Goal: Transaction & Acquisition: Obtain resource

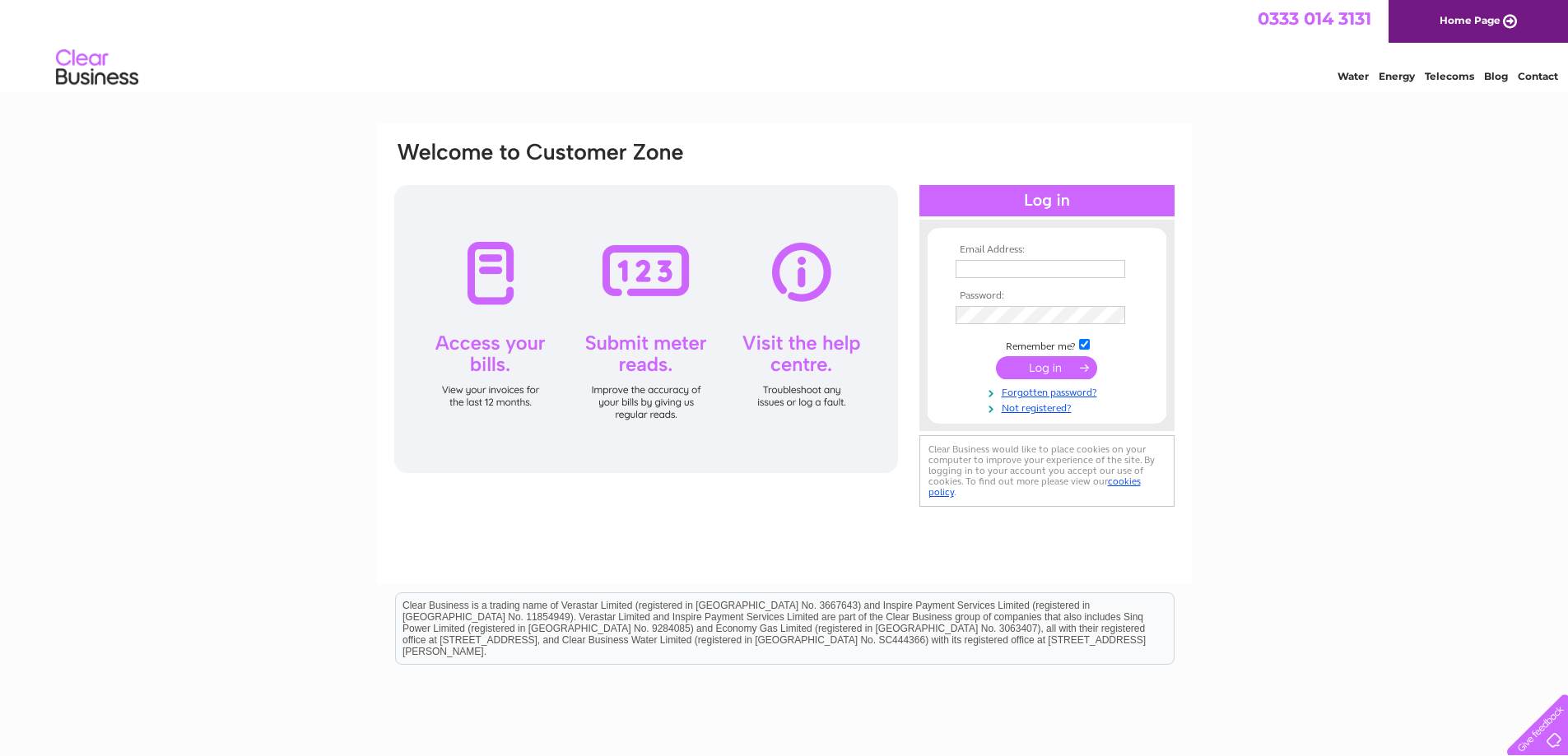
type input "[PERSON_NAME][EMAIL_ADDRESS][DOMAIN_NAME]"
click at [1253, 363] on div "Email Address: joan@slatehairdressing.co.uk Password:" at bounding box center [784, 494] width 1568 height 743
click at [1052, 364] on input "submit" at bounding box center [1047, 368] width 102 height 23
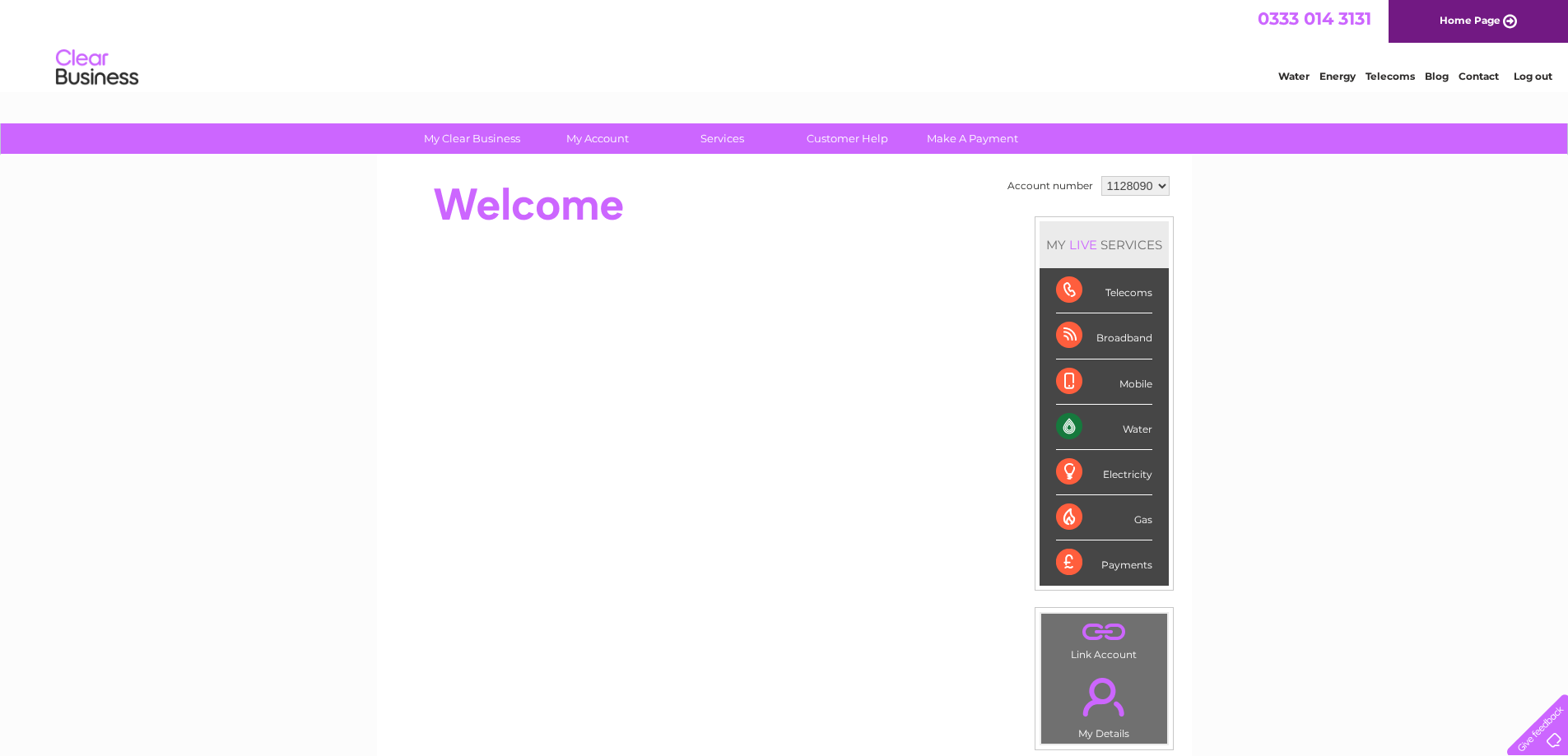
click at [1126, 472] on div "Electricity" at bounding box center [1104, 472] width 96 height 45
click at [1075, 473] on div "Electricity" at bounding box center [1104, 472] width 96 height 45
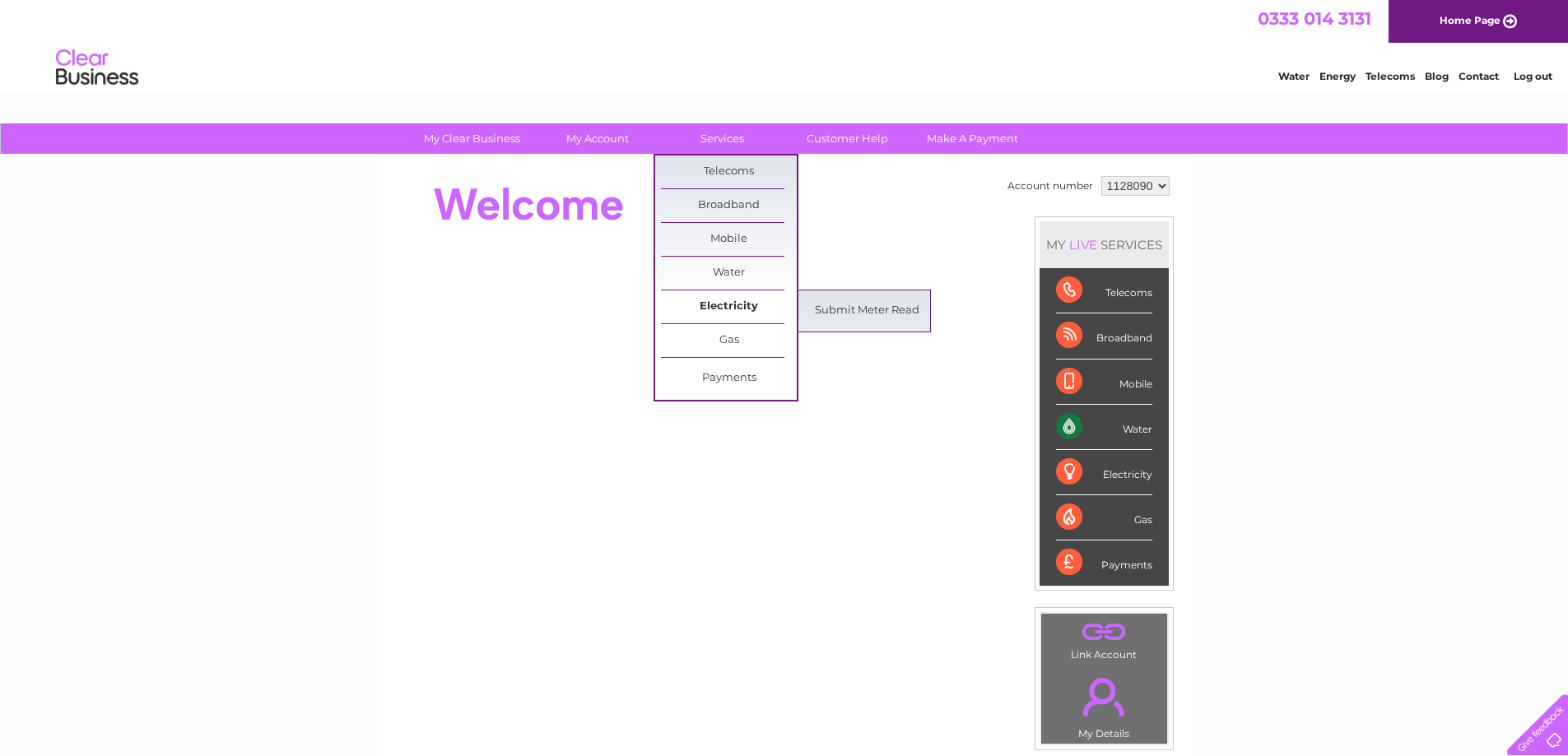
click at [701, 308] on link "Electricity" at bounding box center [729, 307] width 136 height 33
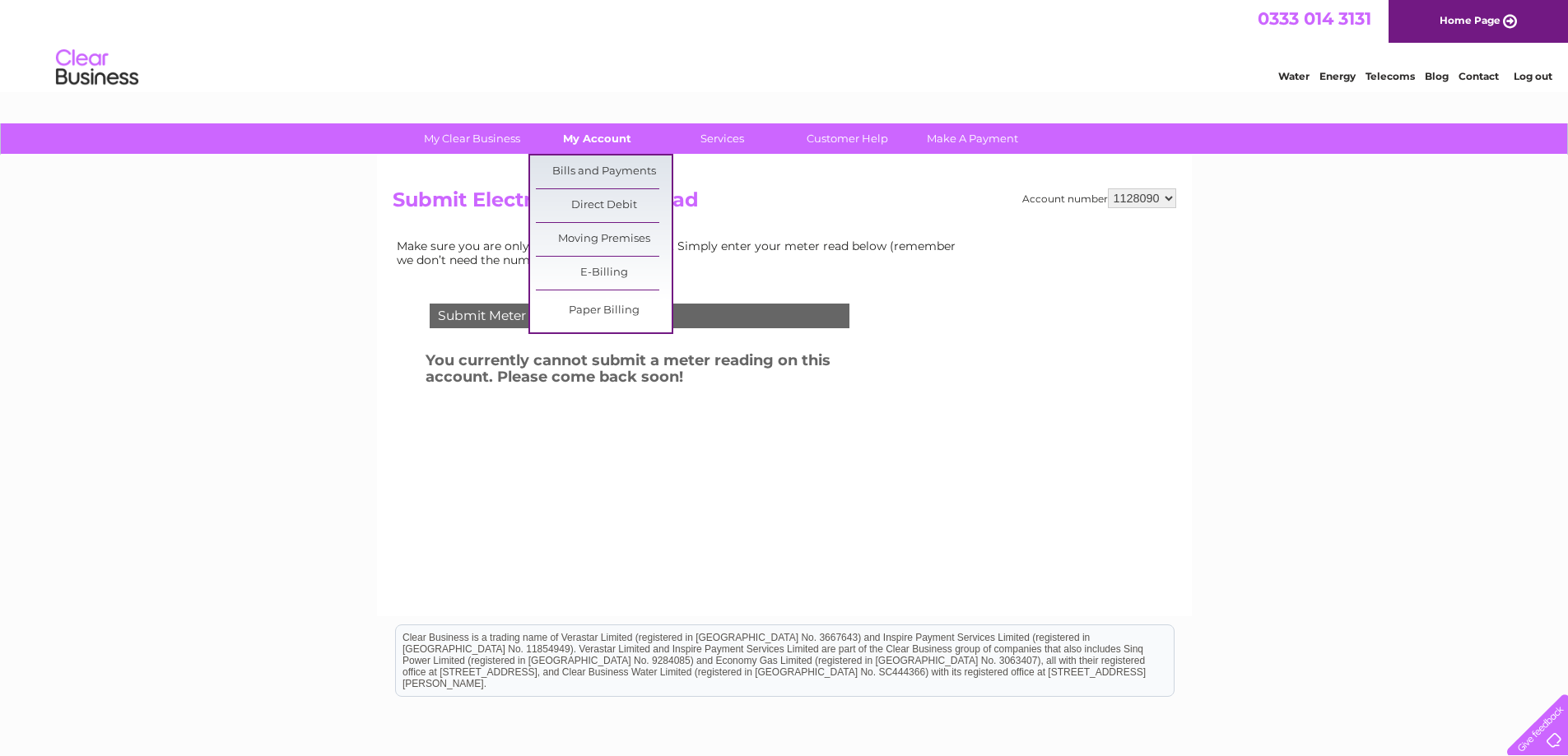
click at [604, 151] on link "My Account" at bounding box center [597, 138] width 136 height 30
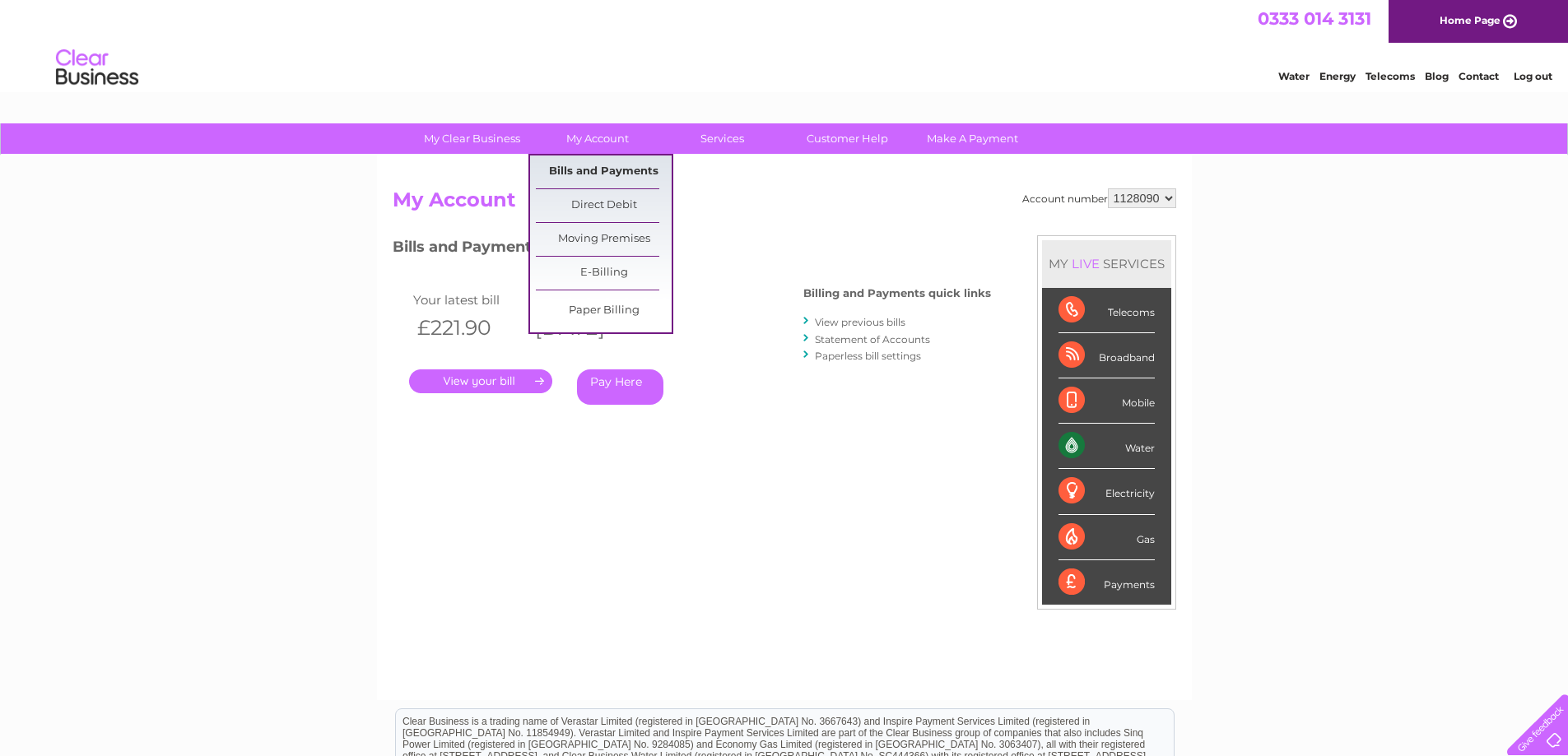
click at [618, 174] on link "Bills and Payments" at bounding box center [604, 171] width 136 height 33
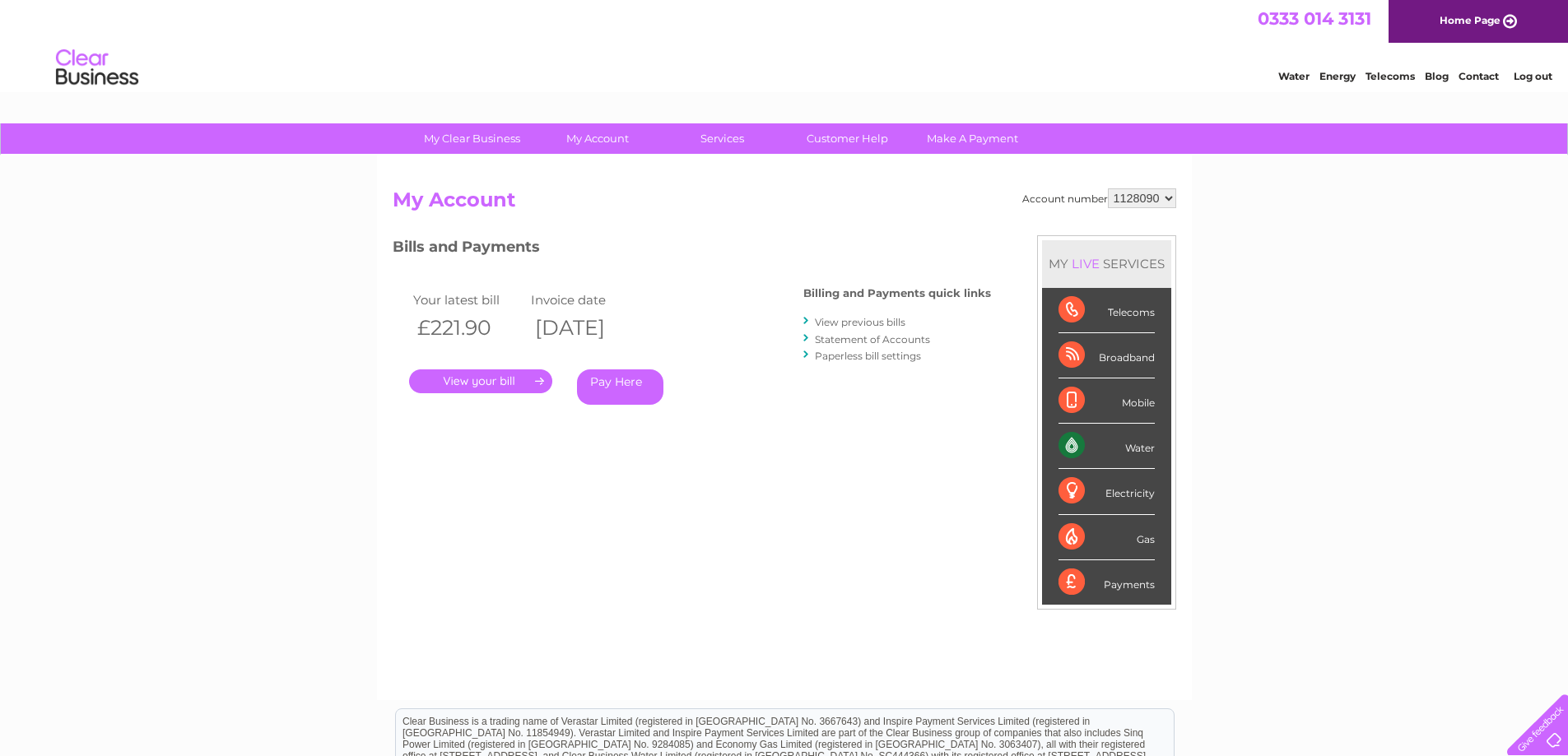
click at [893, 324] on link "View previous bills" at bounding box center [861, 322] width 91 height 12
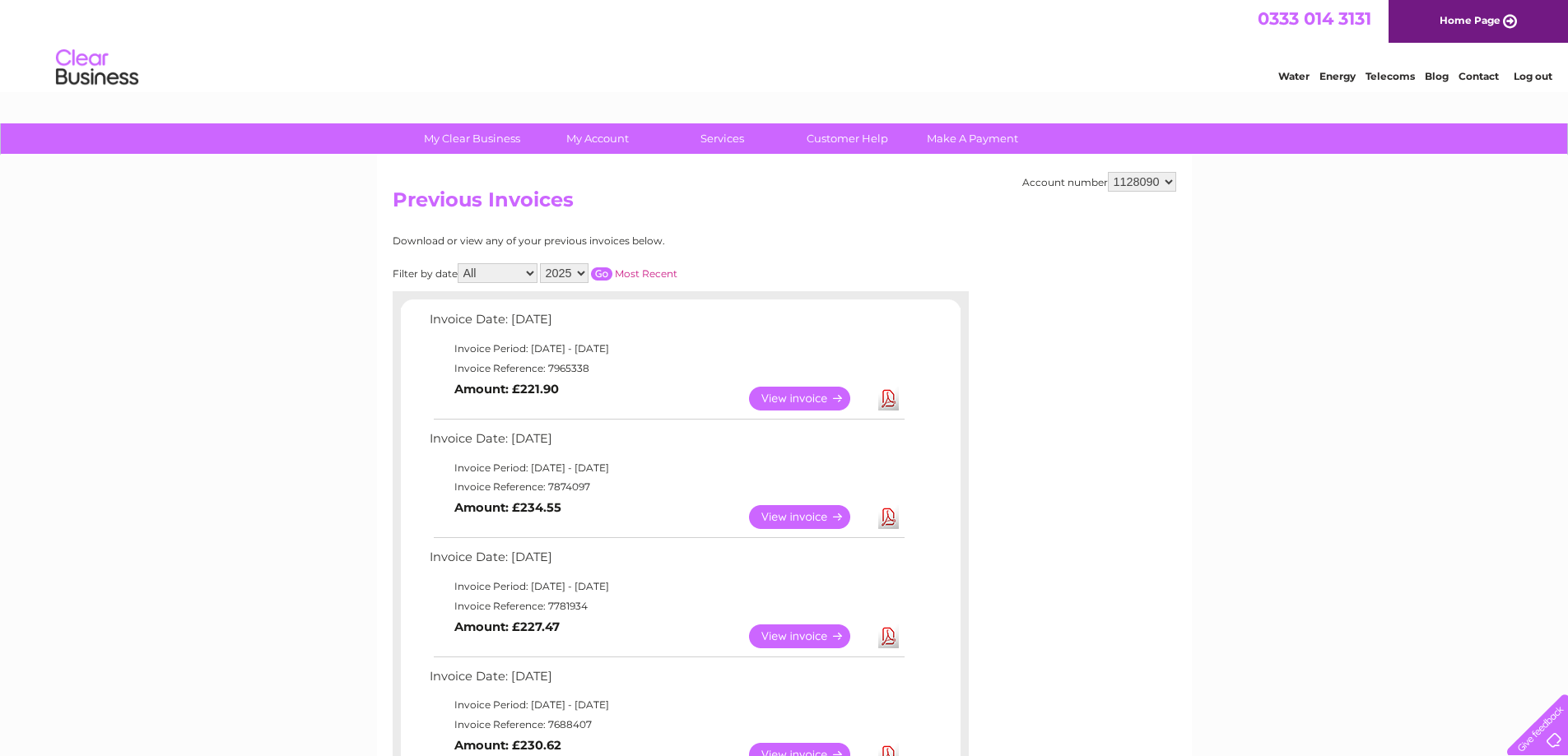
click at [1175, 370] on div at bounding box center [1102, 334] width 148 height 198
click at [801, 399] on link "View" at bounding box center [810, 399] width 121 height 24
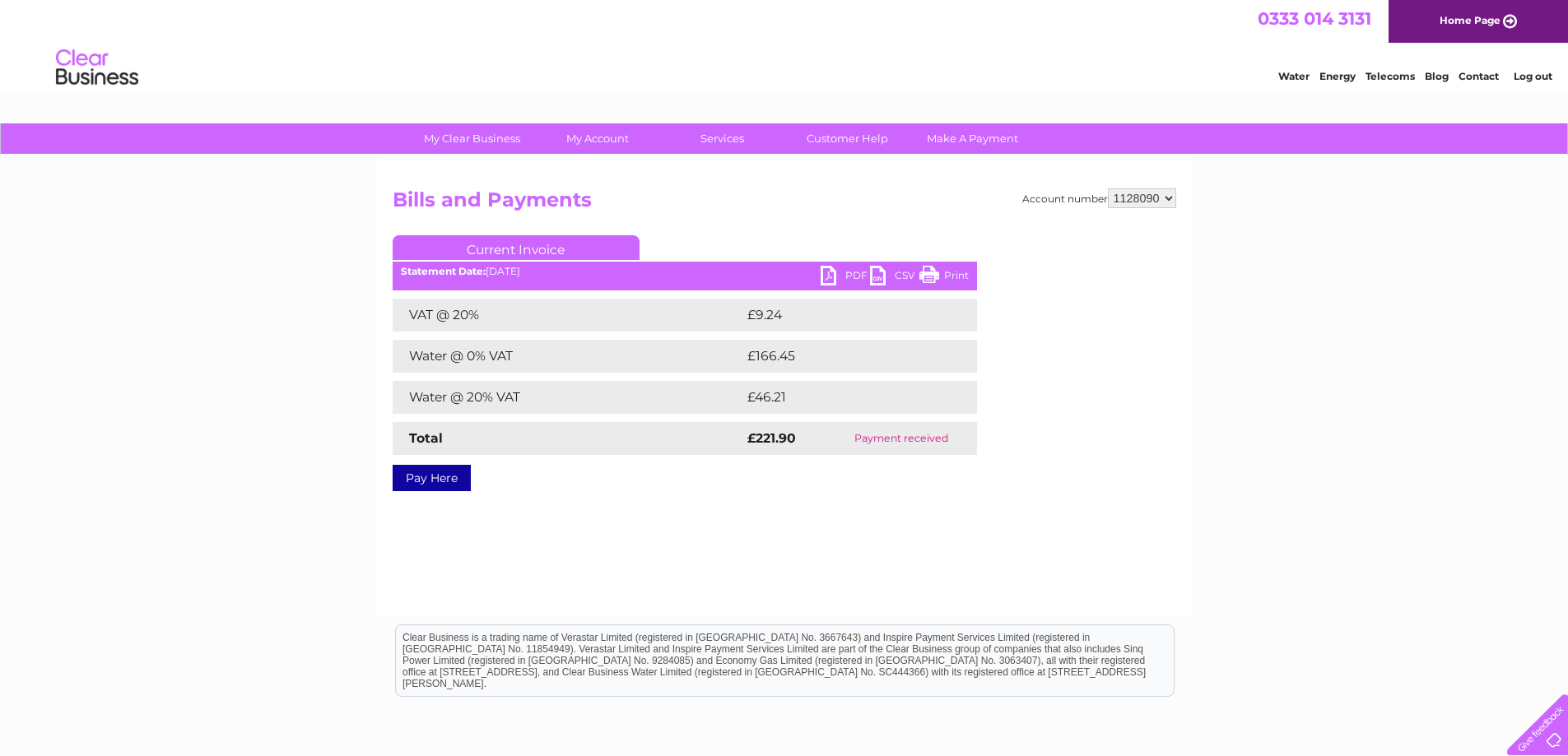
click at [844, 275] on link "PDF" at bounding box center [845, 277] width 49 height 24
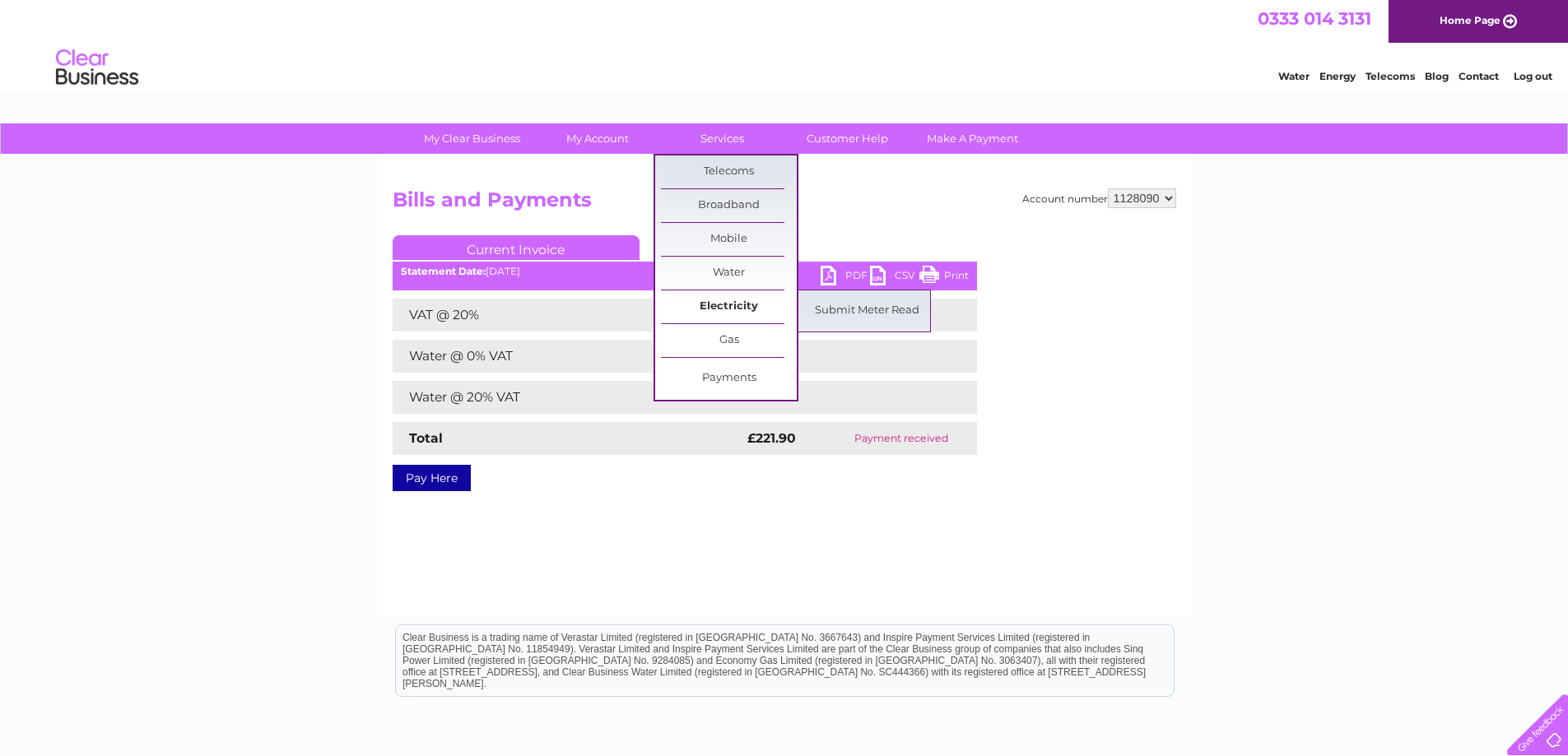
click at [739, 307] on link "Electricity" at bounding box center [729, 307] width 136 height 33
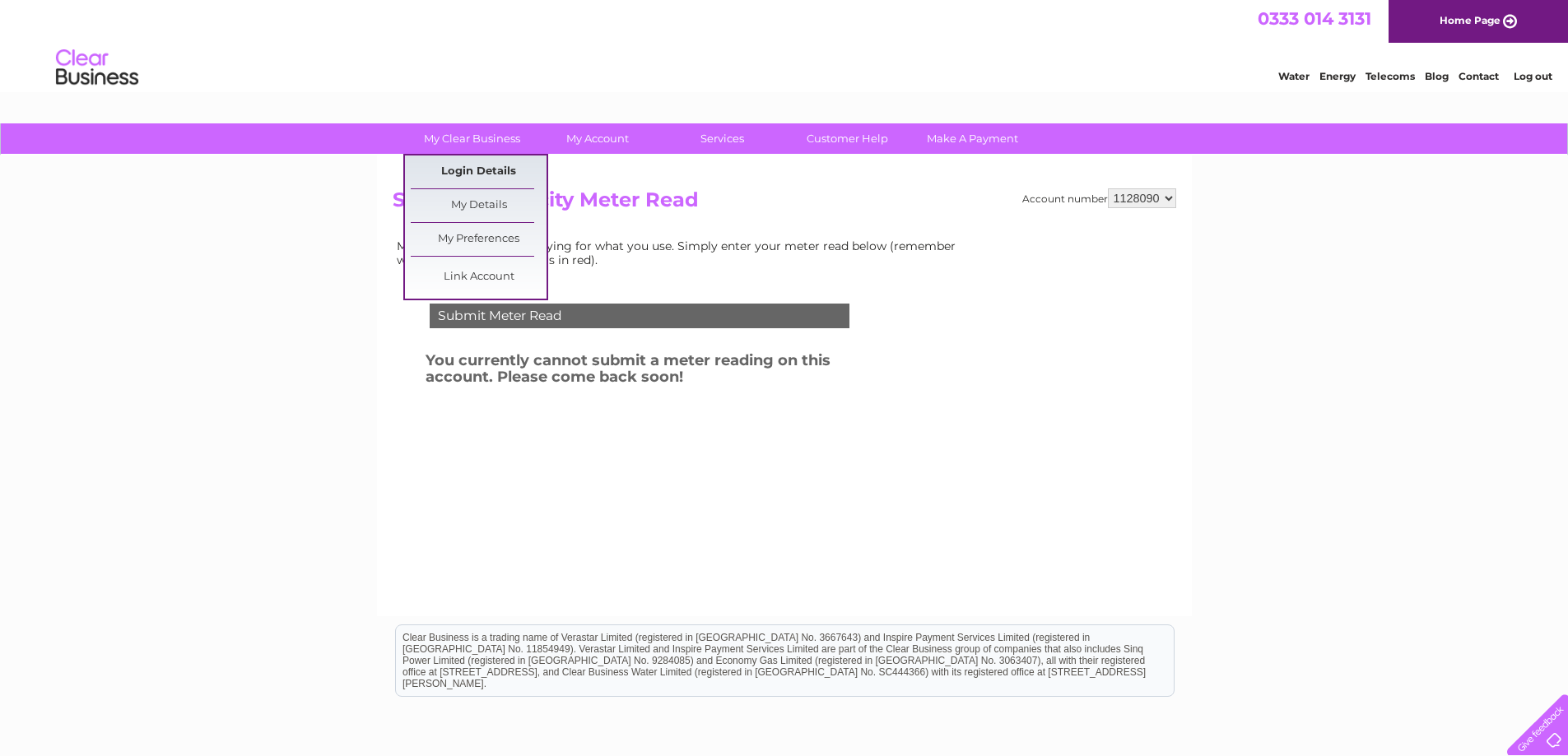
click at [468, 169] on link "Login Details" at bounding box center [479, 171] width 136 height 33
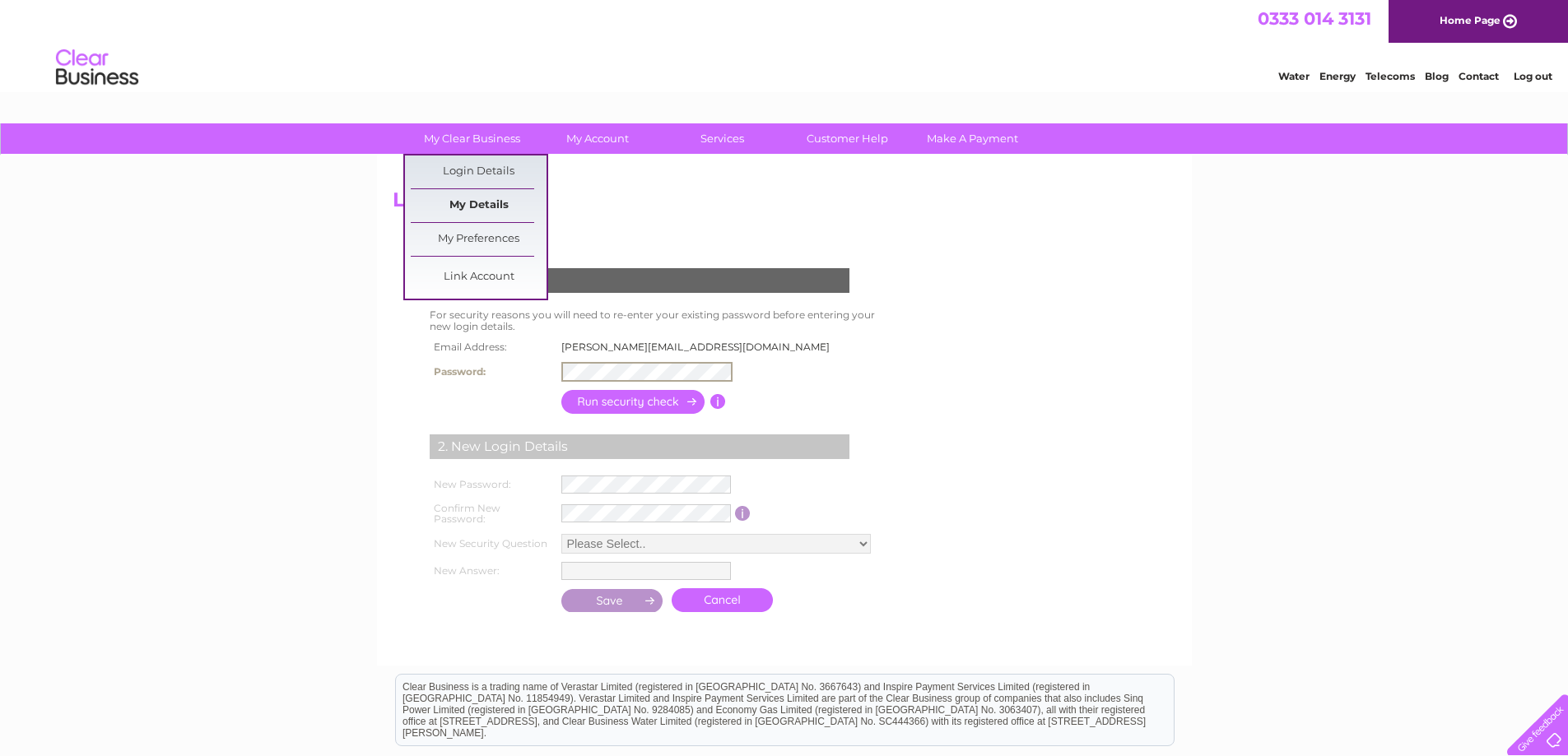
click at [487, 207] on link "My Details" at bounding box center [479, 205] width 136 height 33
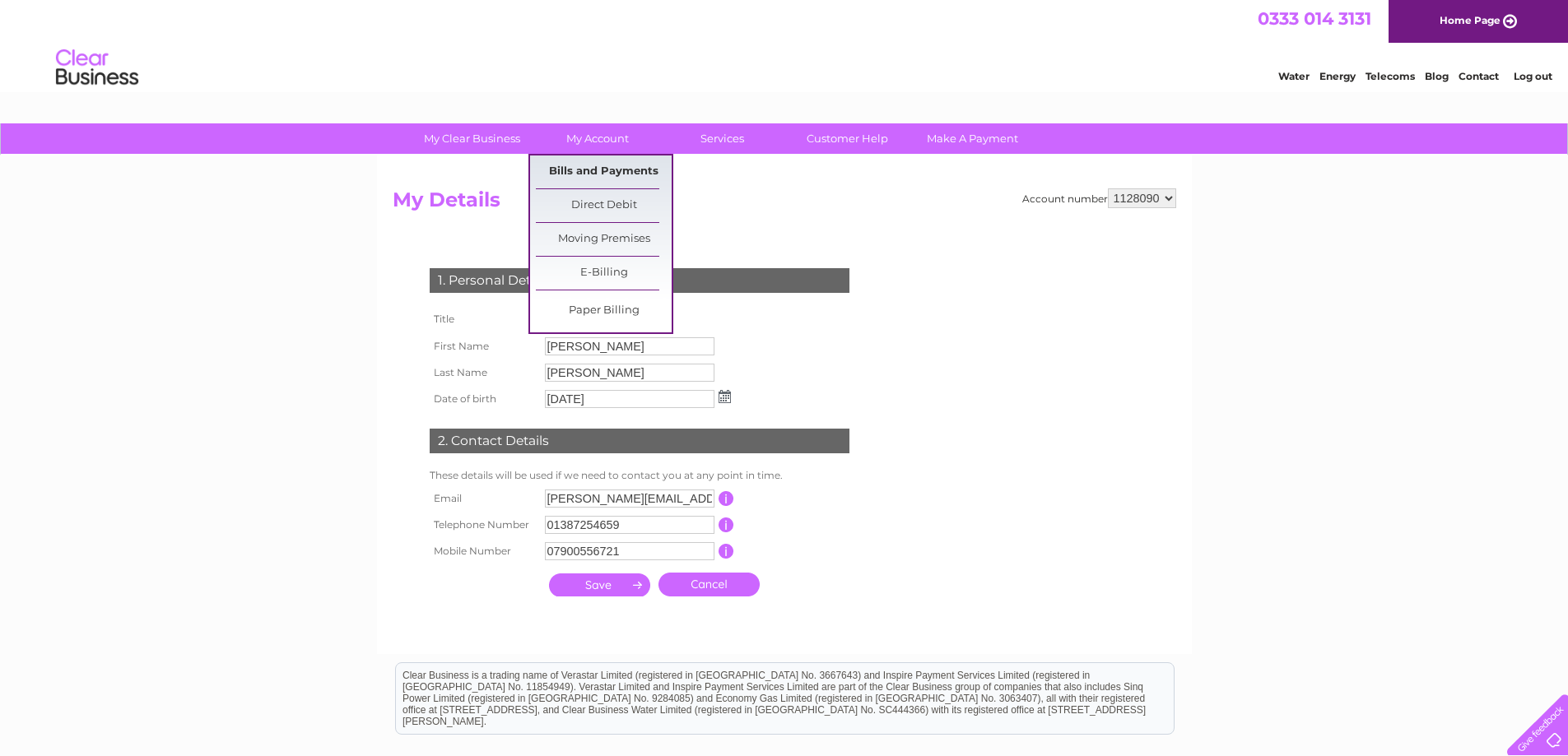
click at [598, 164] on link "Bills and Payments" at bounding box center [604, 171] width 136 height 33
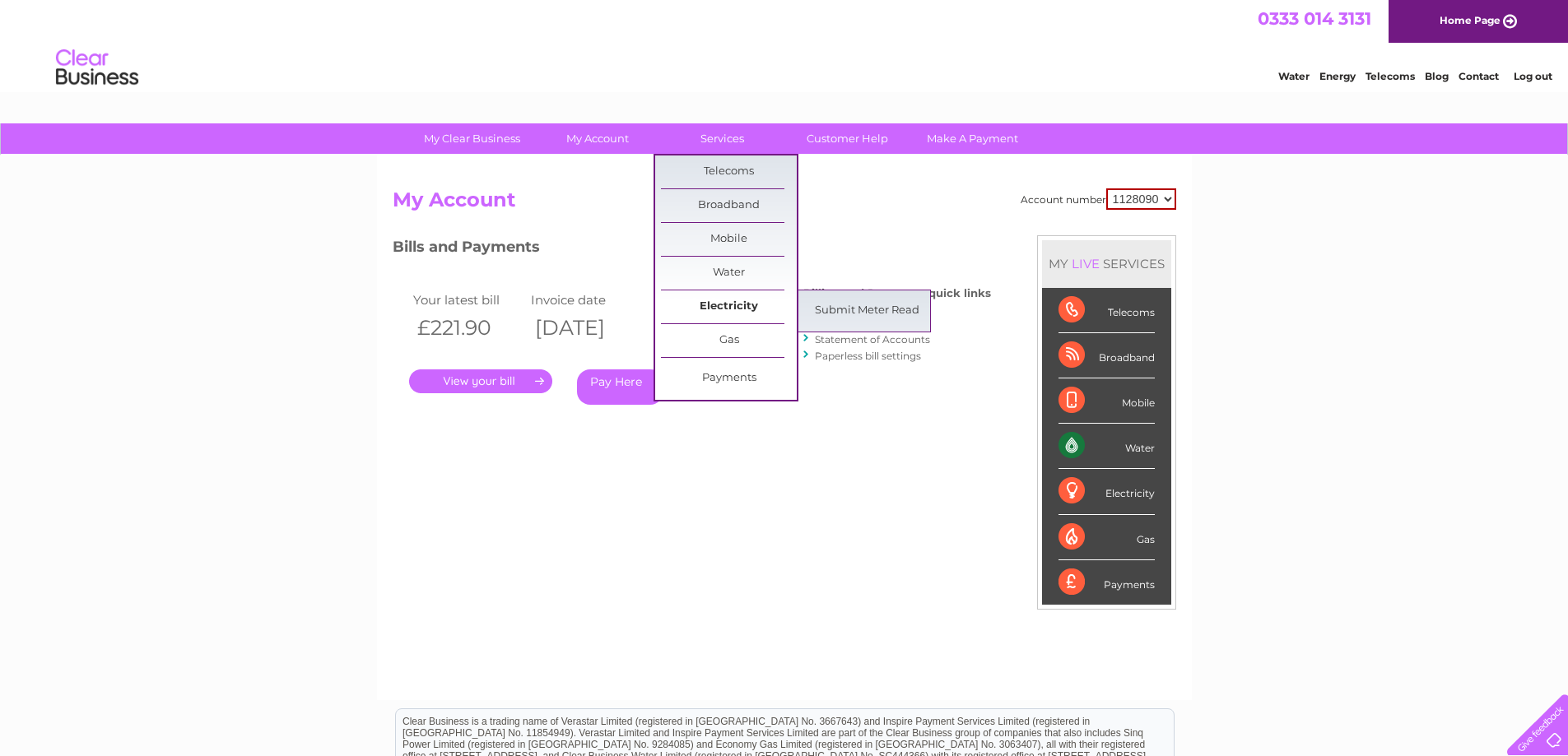
click at [733, 307] on link "Electricity" at bounding box center [729, 307] width 136 height 33
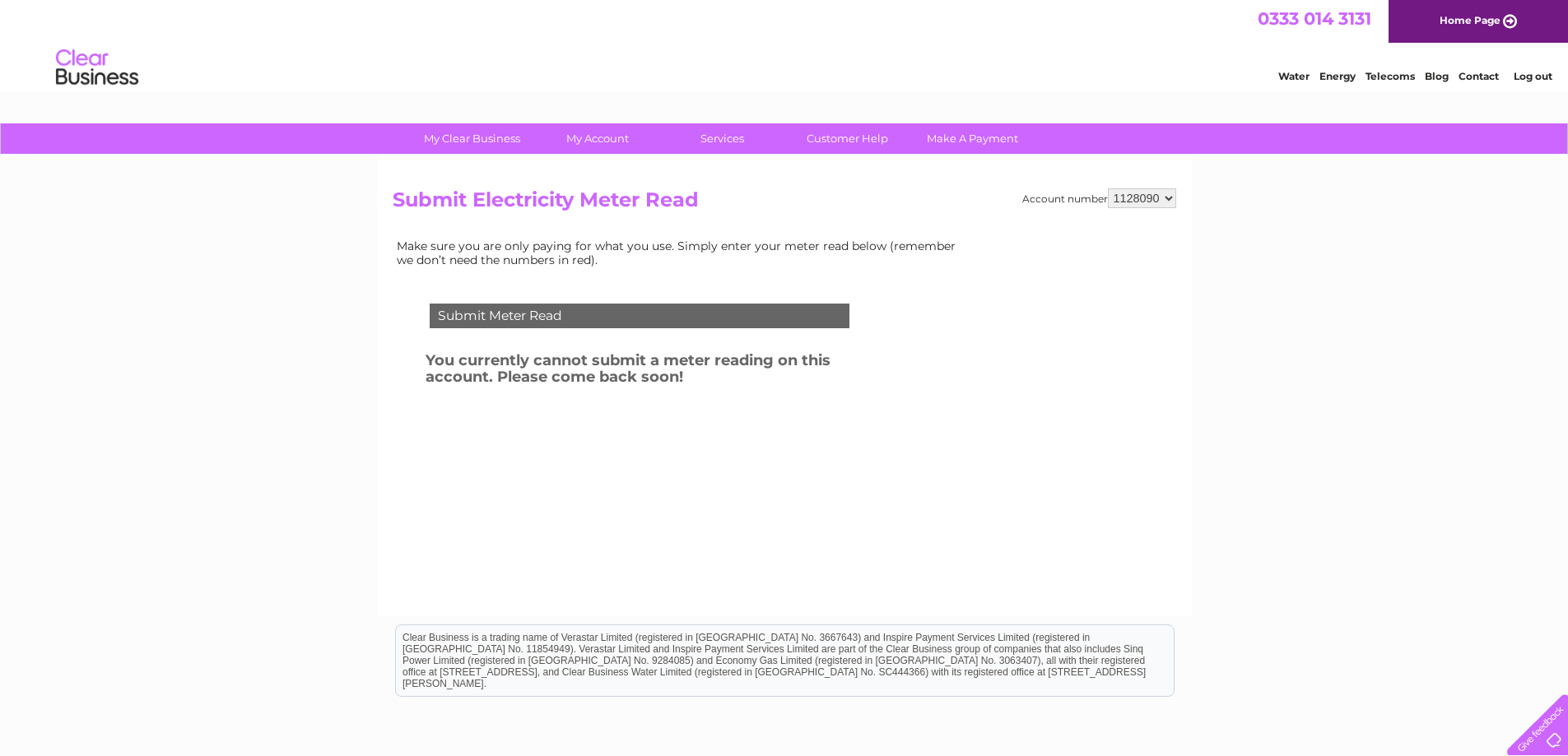
click at [1173, 203] on select "1128090" at bounding box center [1142, 198] width 69 height 20
click at [1218, 242] on div "My Clear Business Login Details My Details My Preferences Link Account My Accou…" at bounding box center [784, 510] width 1568 height 775
click at [1308, 189] on div "My Clear Business Login Details My Details My Preferences Link Account My Accou…" at bounding box center [784, 510] width 1568 height 775
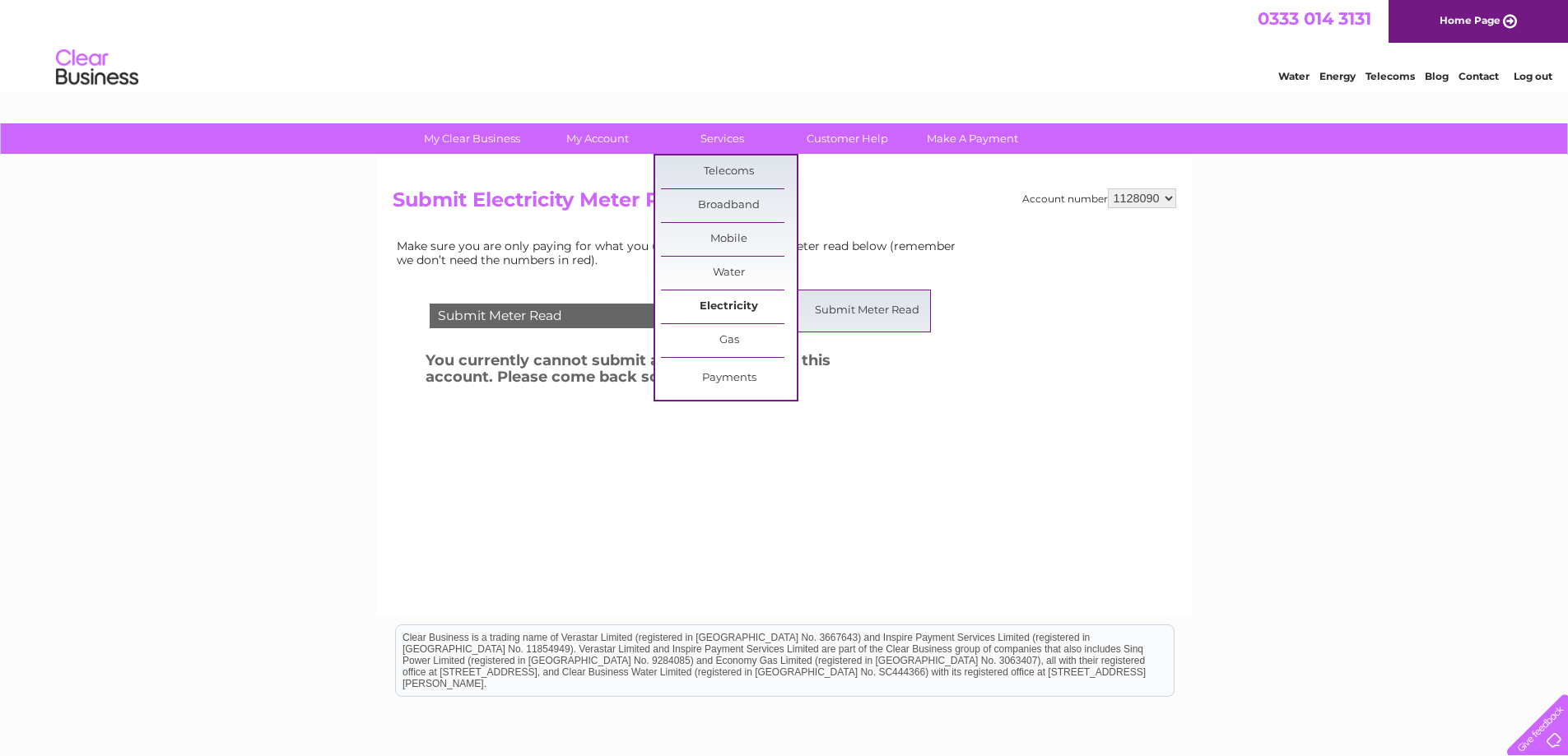
click at [742, 302] on link "Electricity" at bounding box center [729, 307] width 136 height 33
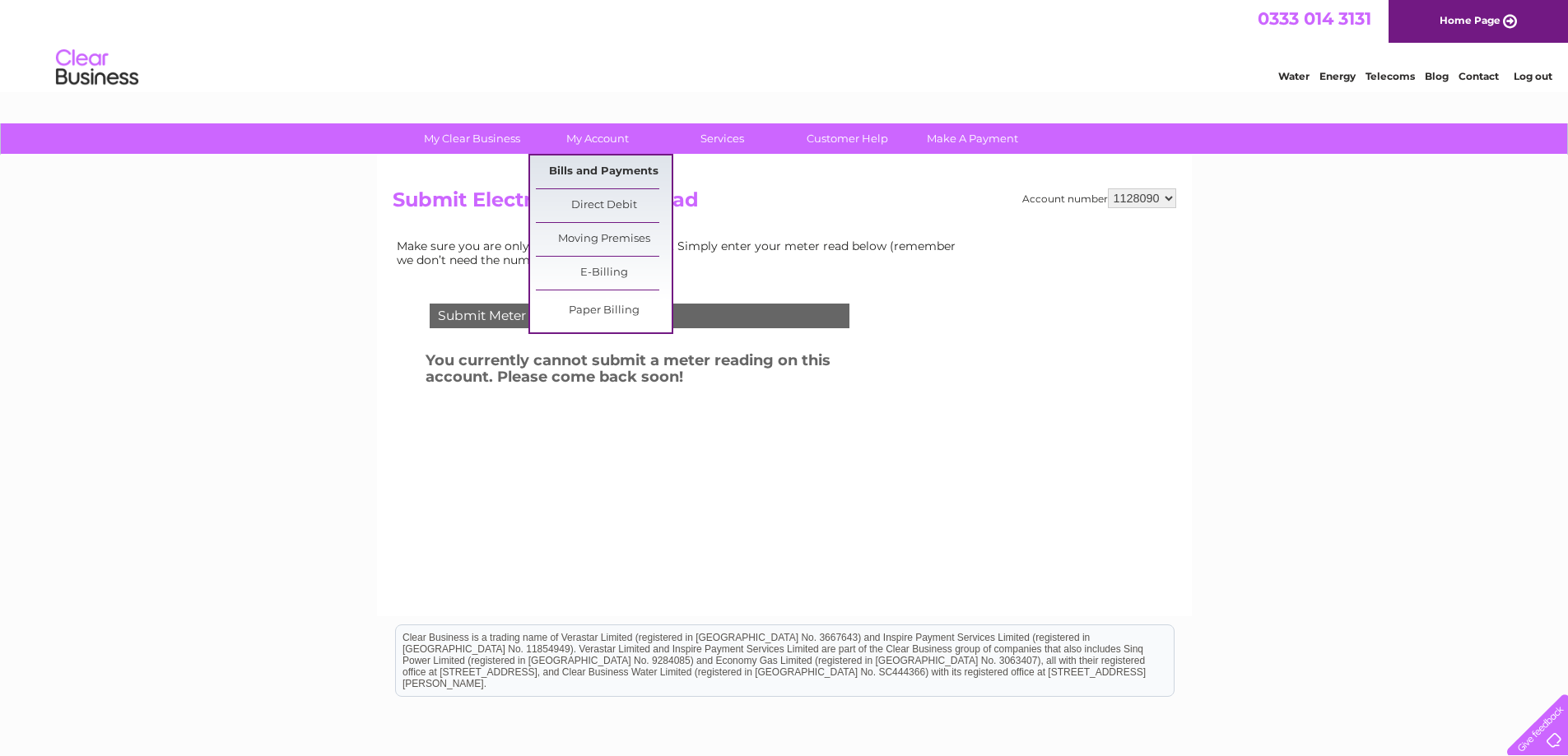
click at [619, 168] on link "Bills and Payments" at bounding box center [604, 171] width 136 height 33
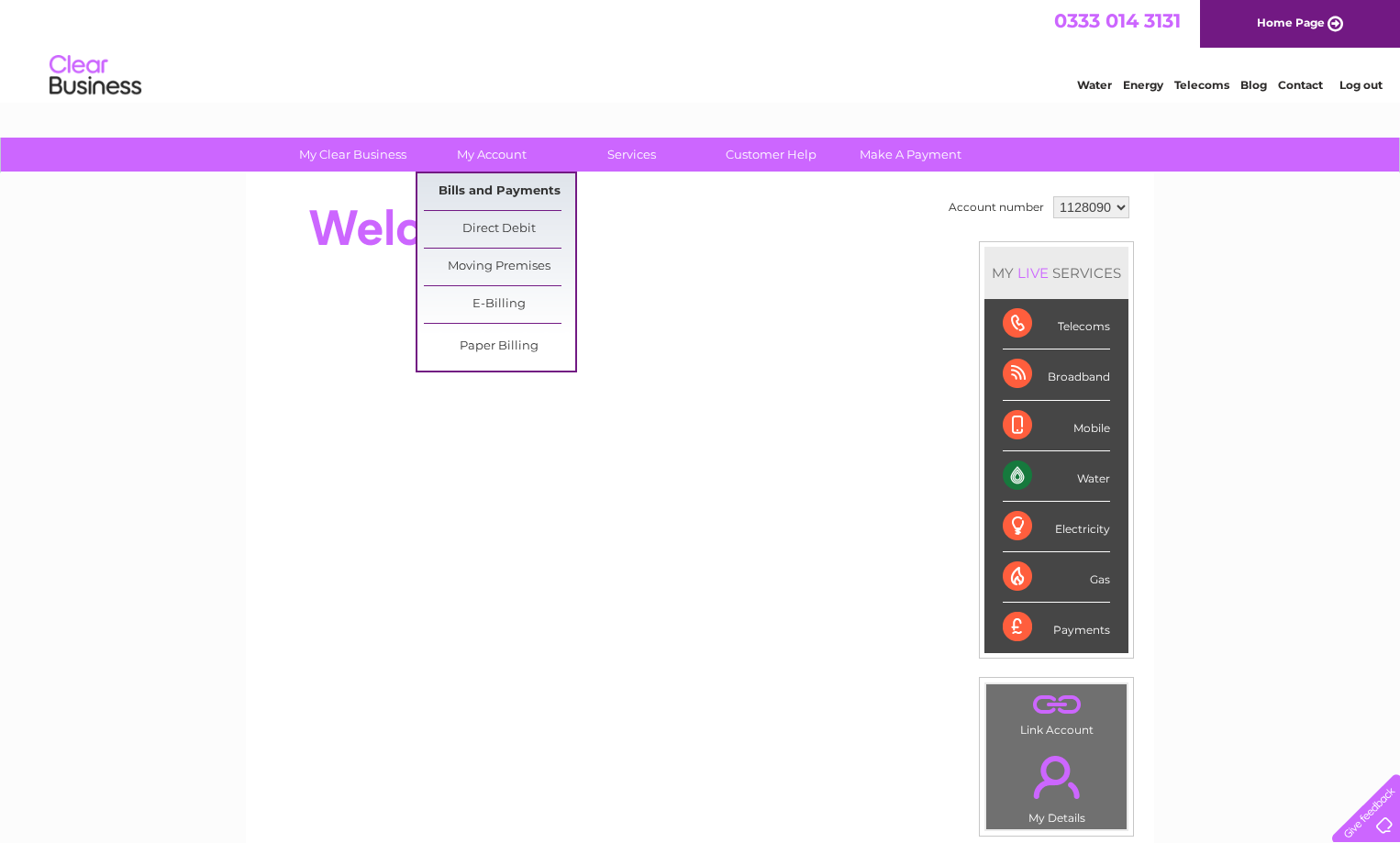
click at [512, 190] on link "Bills and Payments" at bounding box center [499, 191] width 151 height 37
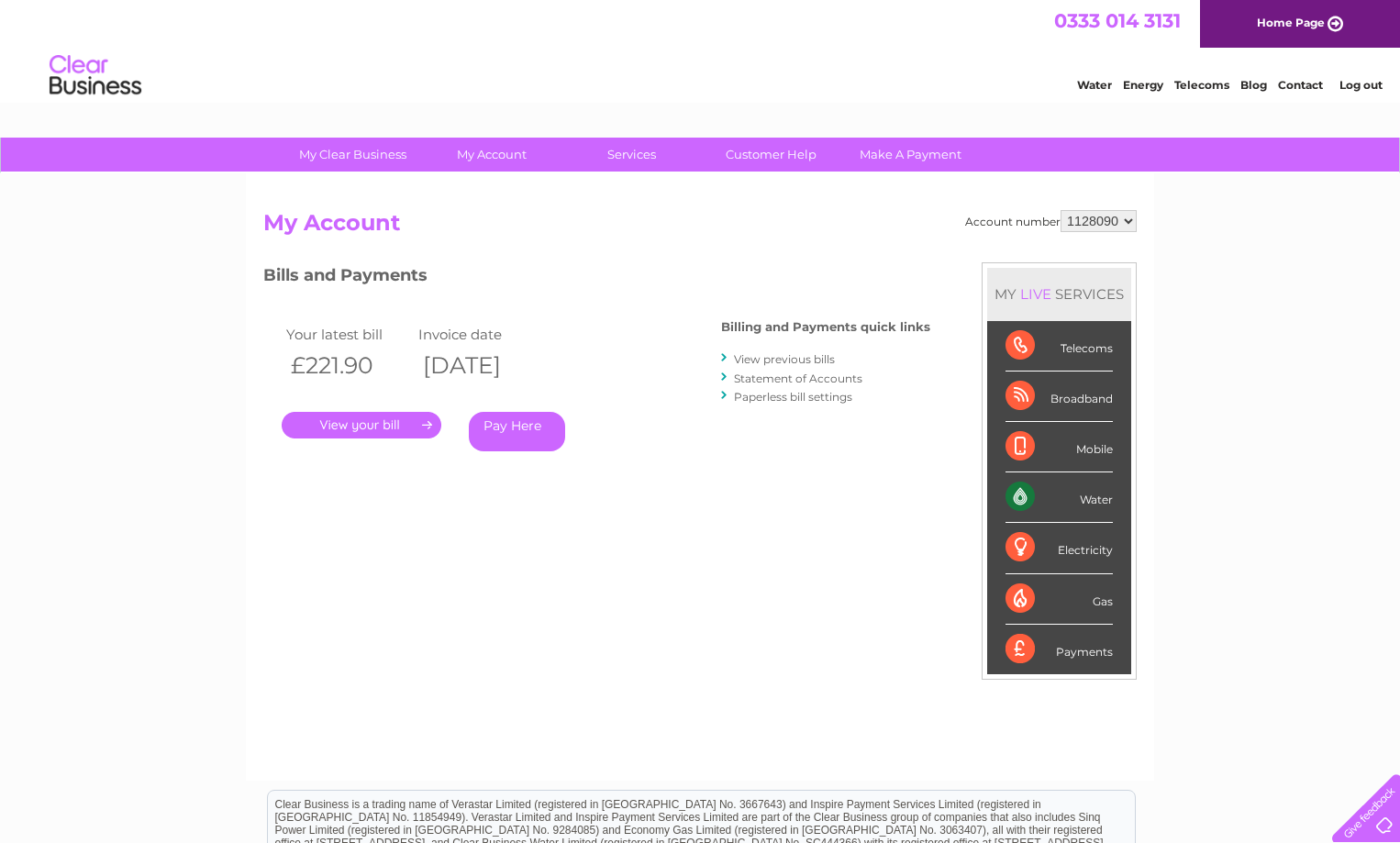
click at [394, 417] on link "." at bounding box center [361, 424] width 160 height 27
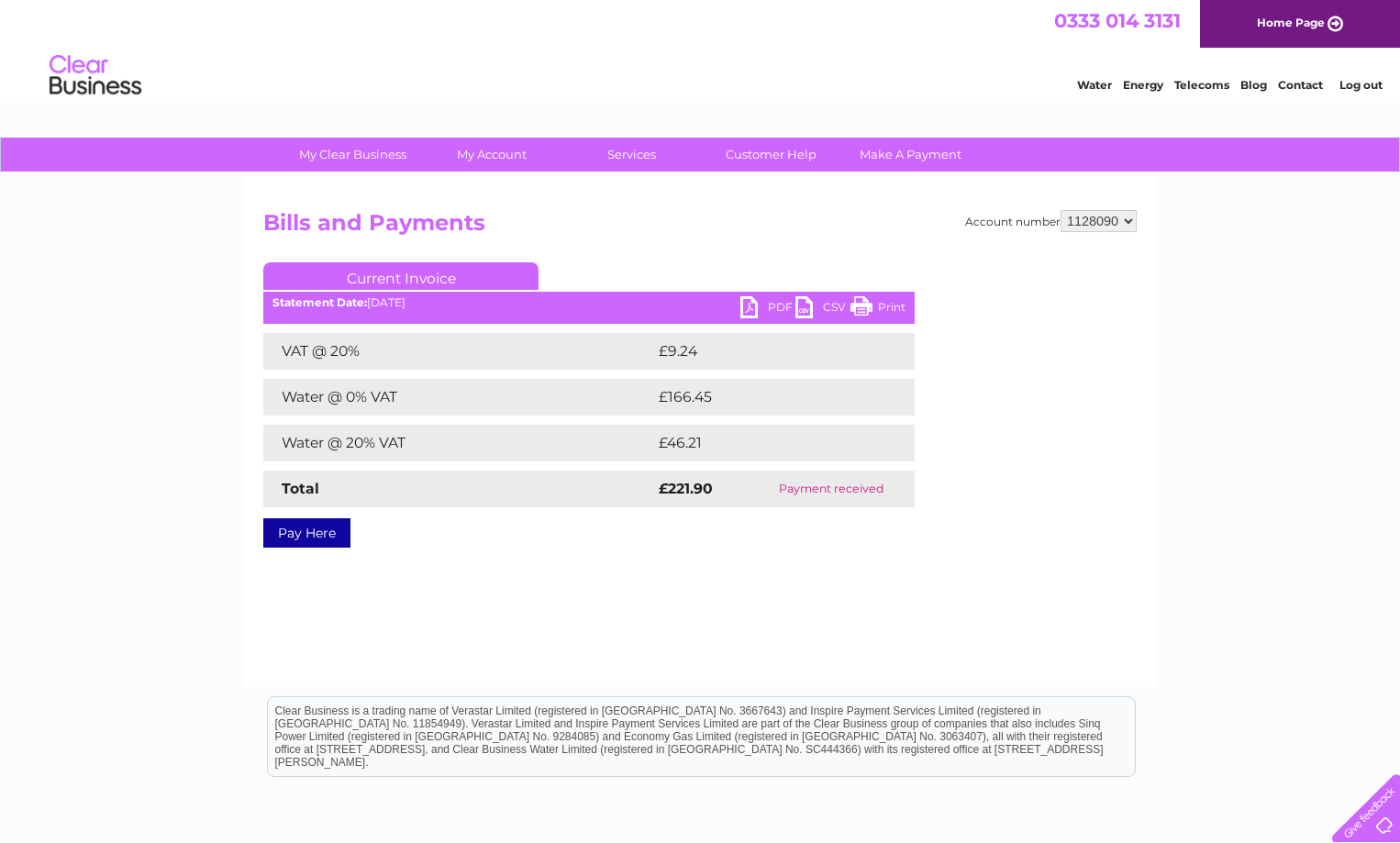
click at [769, 308] on link "PDF" at bounding box center [768, 309] width 55 height 27
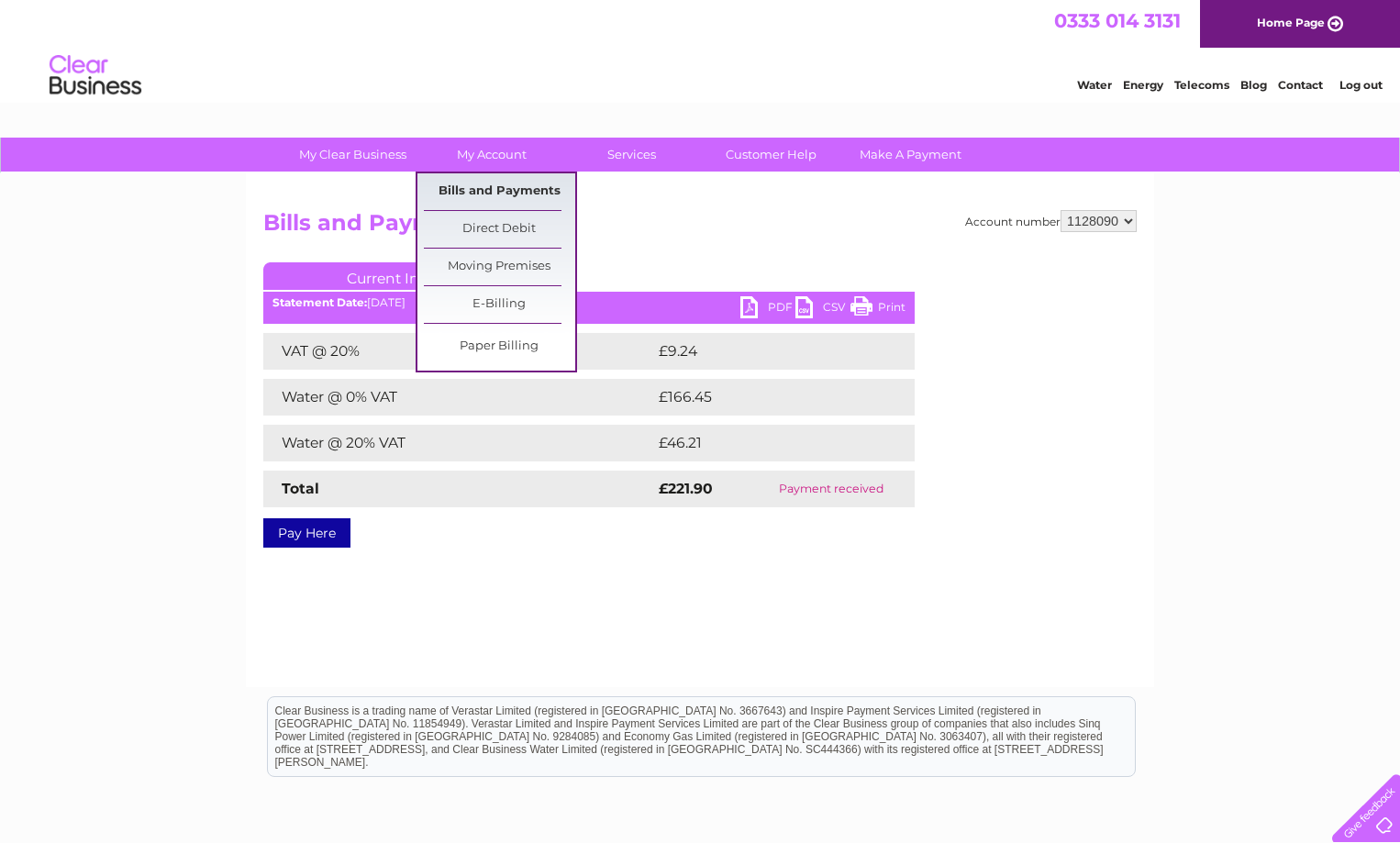
click at [502, 184] on link "Bills and Payments" at bounding box center [499, 191] width 151 height 37
click at [499, 187] on link "Bills and Payments" at bounding box center [499, 191] width 151 height 37
click at [500, 189] on link "Bills and Payments" at bounding box center [499, 191] width 151 height 37
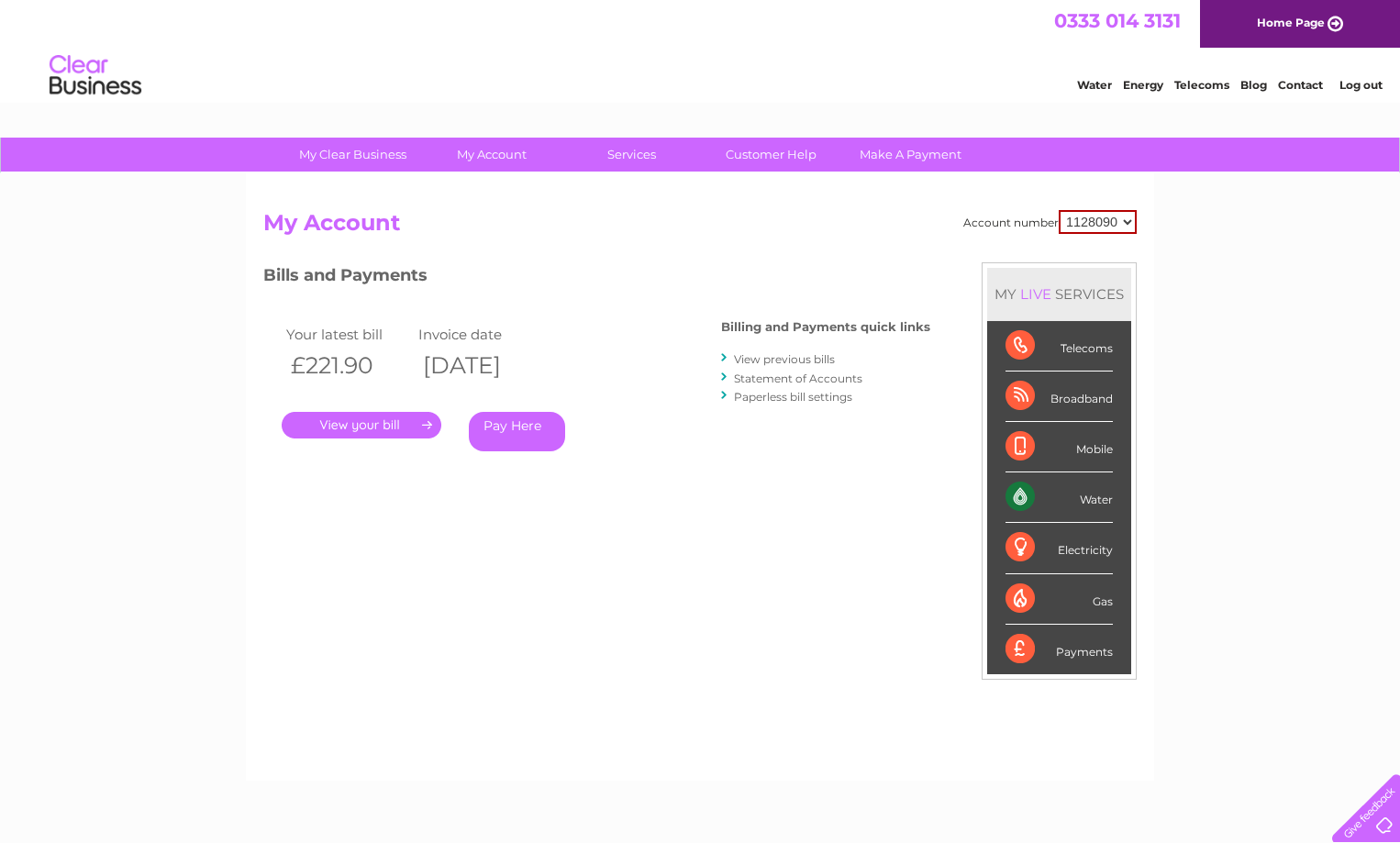
click at [780, 357] on link "View previous bills" at bounding box center [785, 359] width 101 height 14
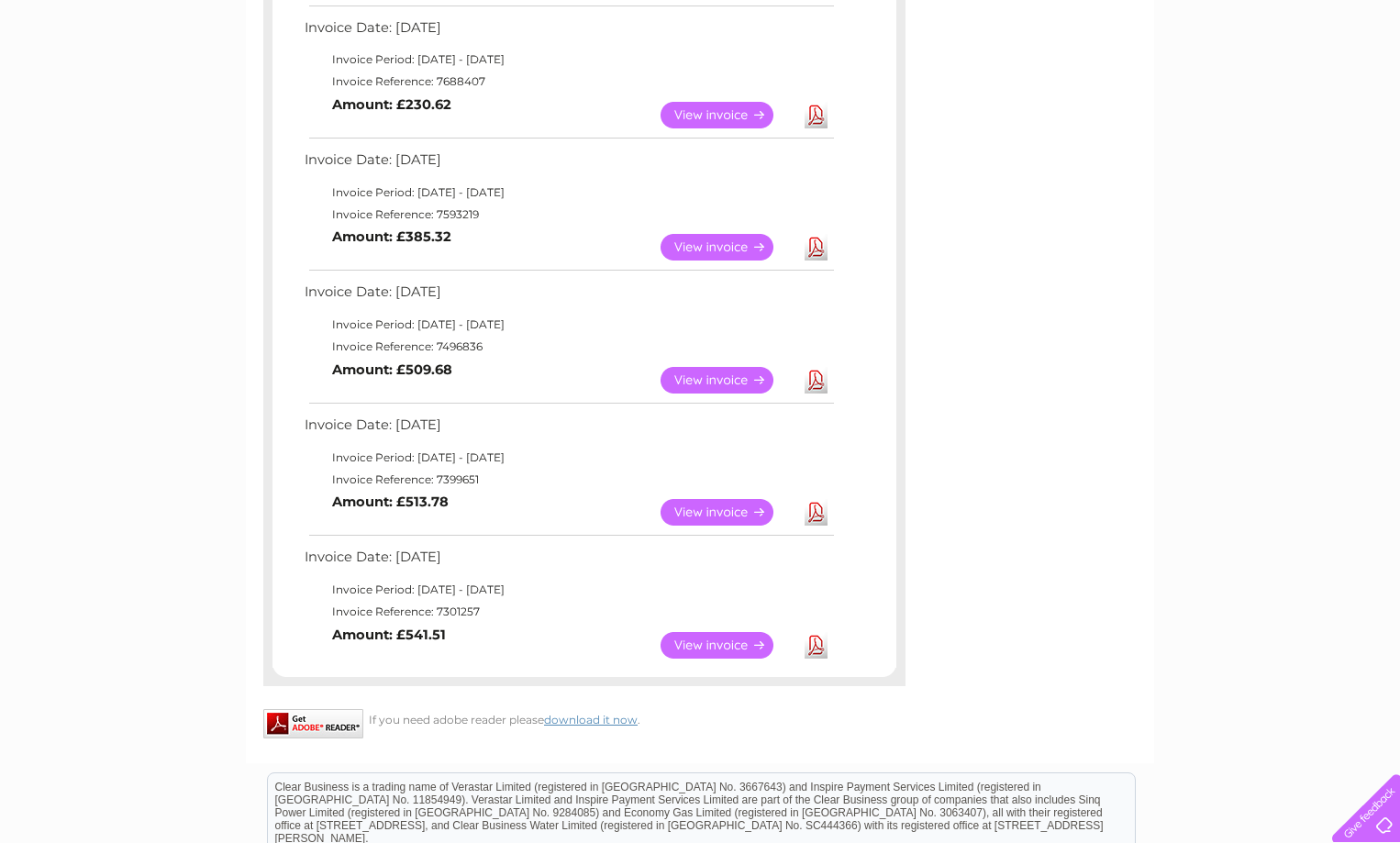
scroll to position [734, 0]
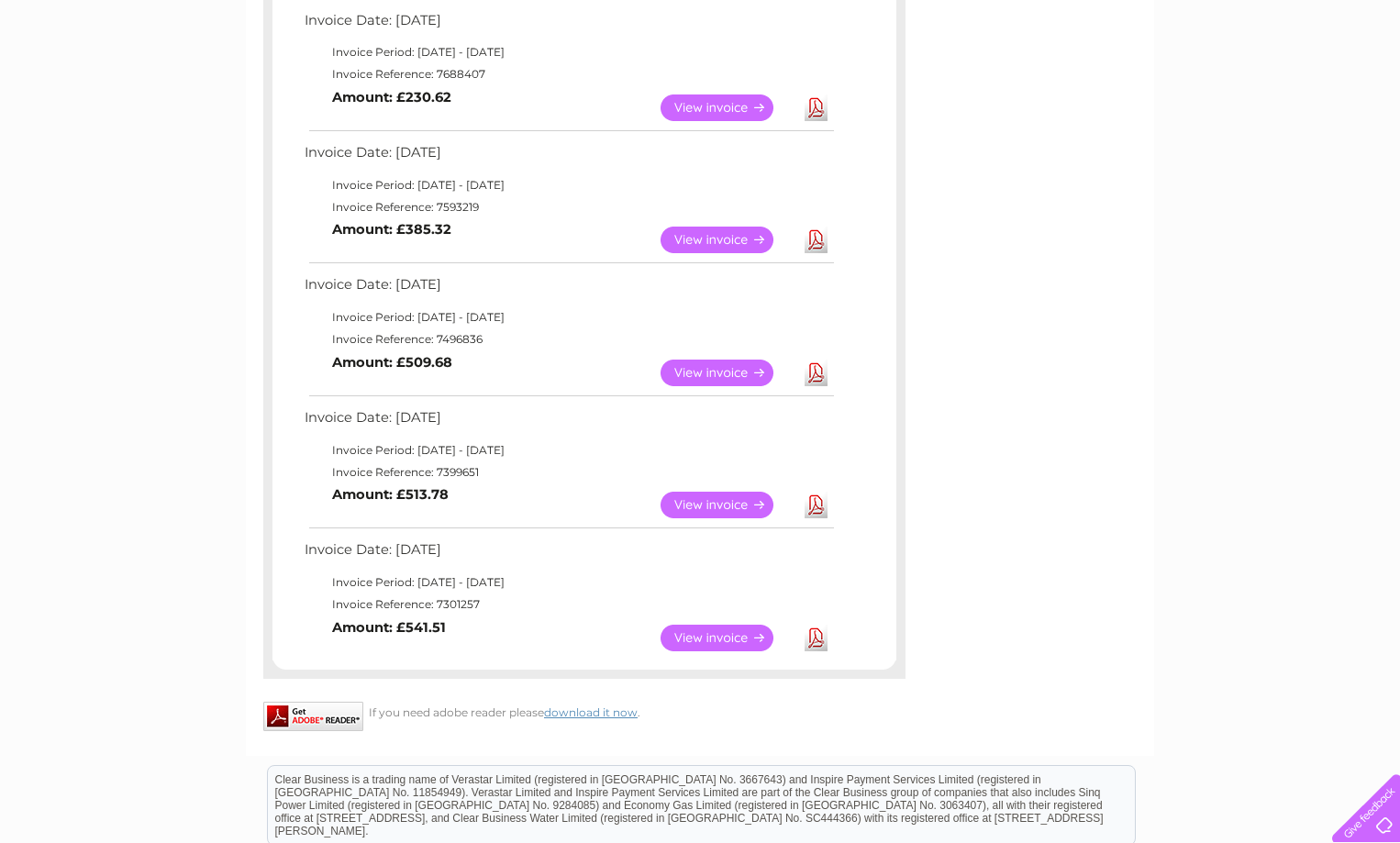
click at [726, 636] on link "View" at bounding box center [729, 638] width 135 height 27
click at [708, 637] on link "View" at bounding box center [729, 638] width 135 height 27
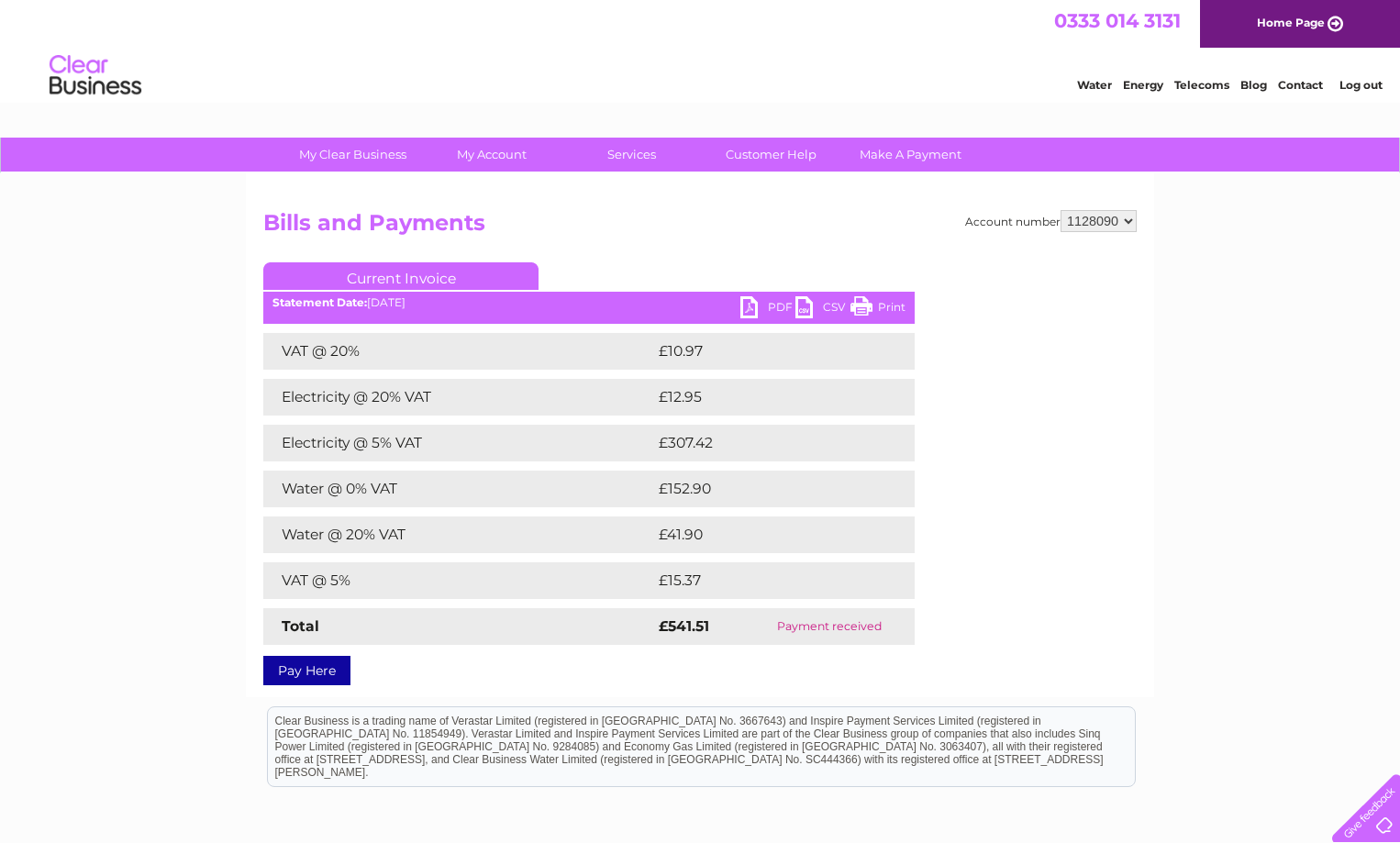
click at [780, 304] on link "PDF" at bounding box center [768, 309] width 55 height 27
click at [760, 310] on link "PDF" at bounding box center [768, 309] width 55 height 27
click at [759, 298] on link "PDF" at bounding box center [768, 309] width 55 height 27
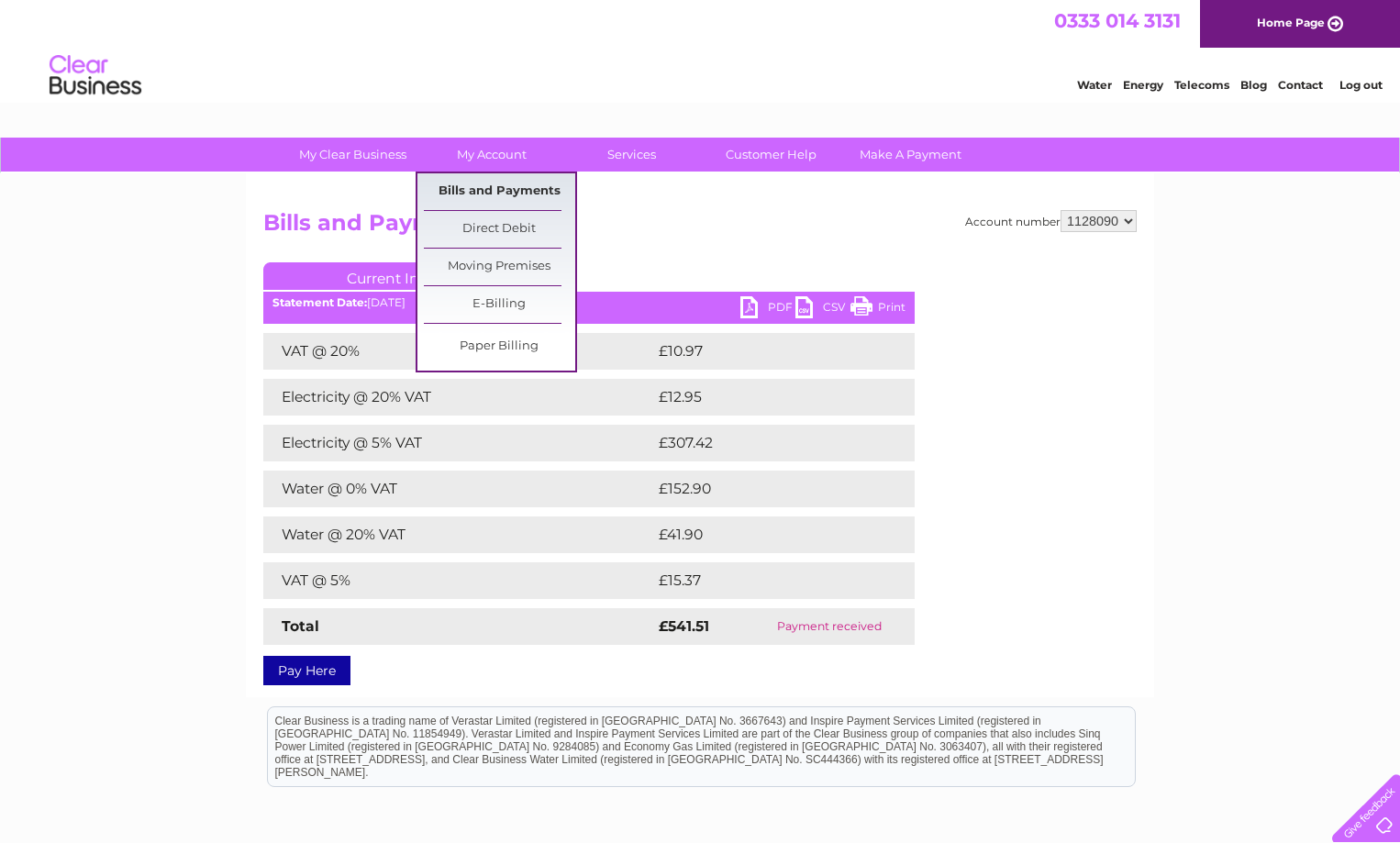
click at [506, 180] on link "Bills and Payments" at bounding box center [499, 191] width 151 height 37
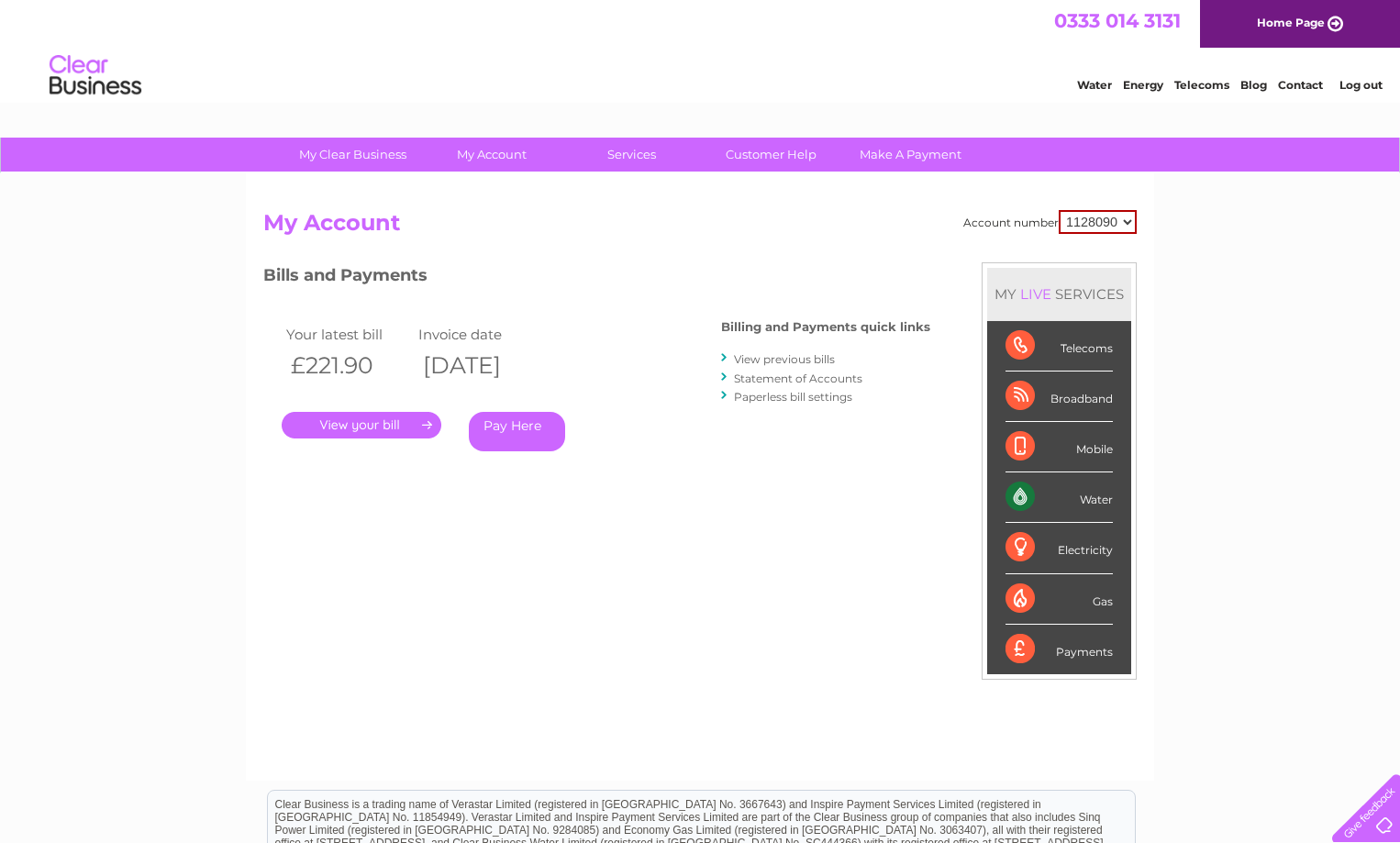
click at [782, 356] on link "View previous bills" at bounding box center [785, 359] width 101 height 14
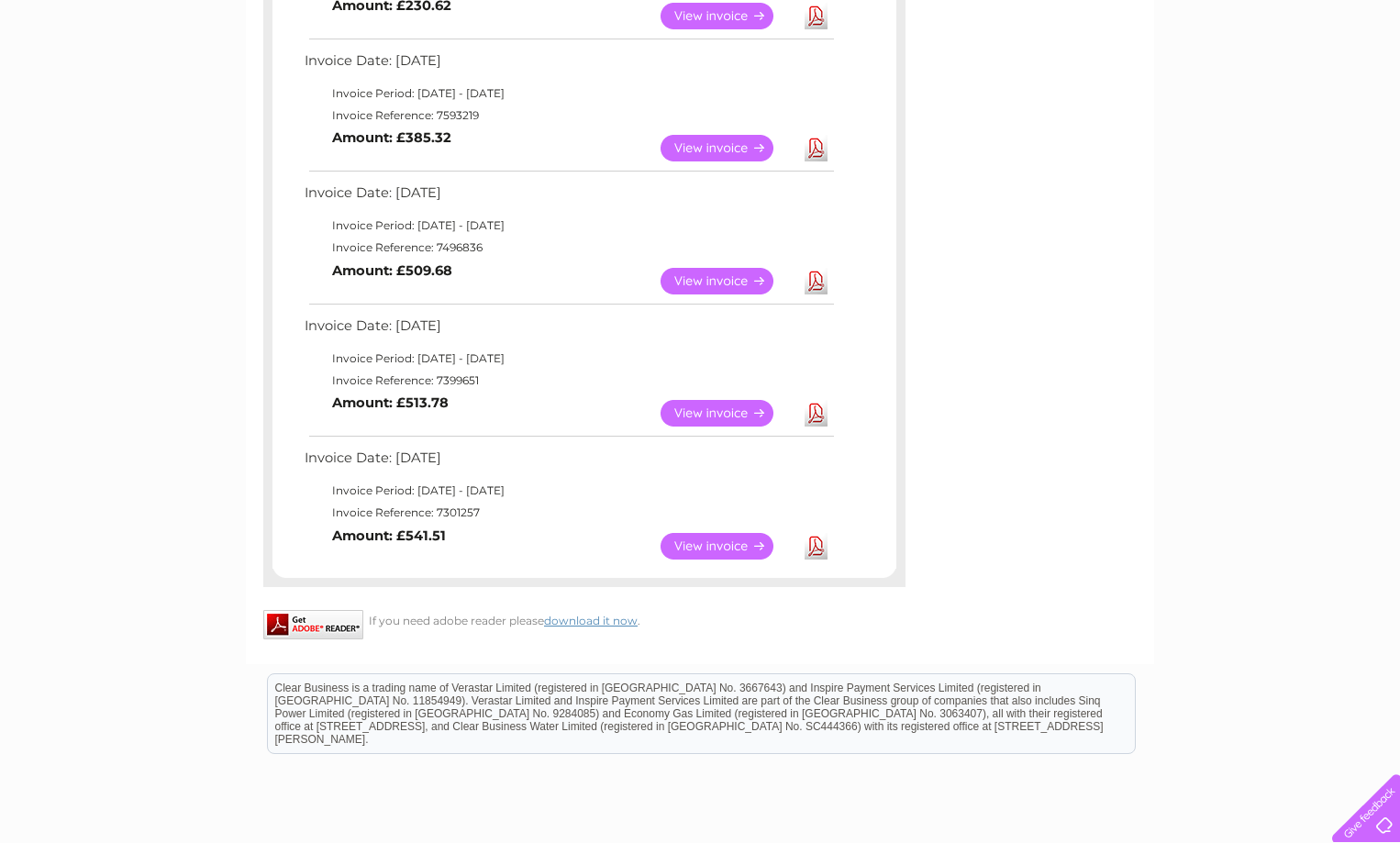
scroll to position [973, 0]
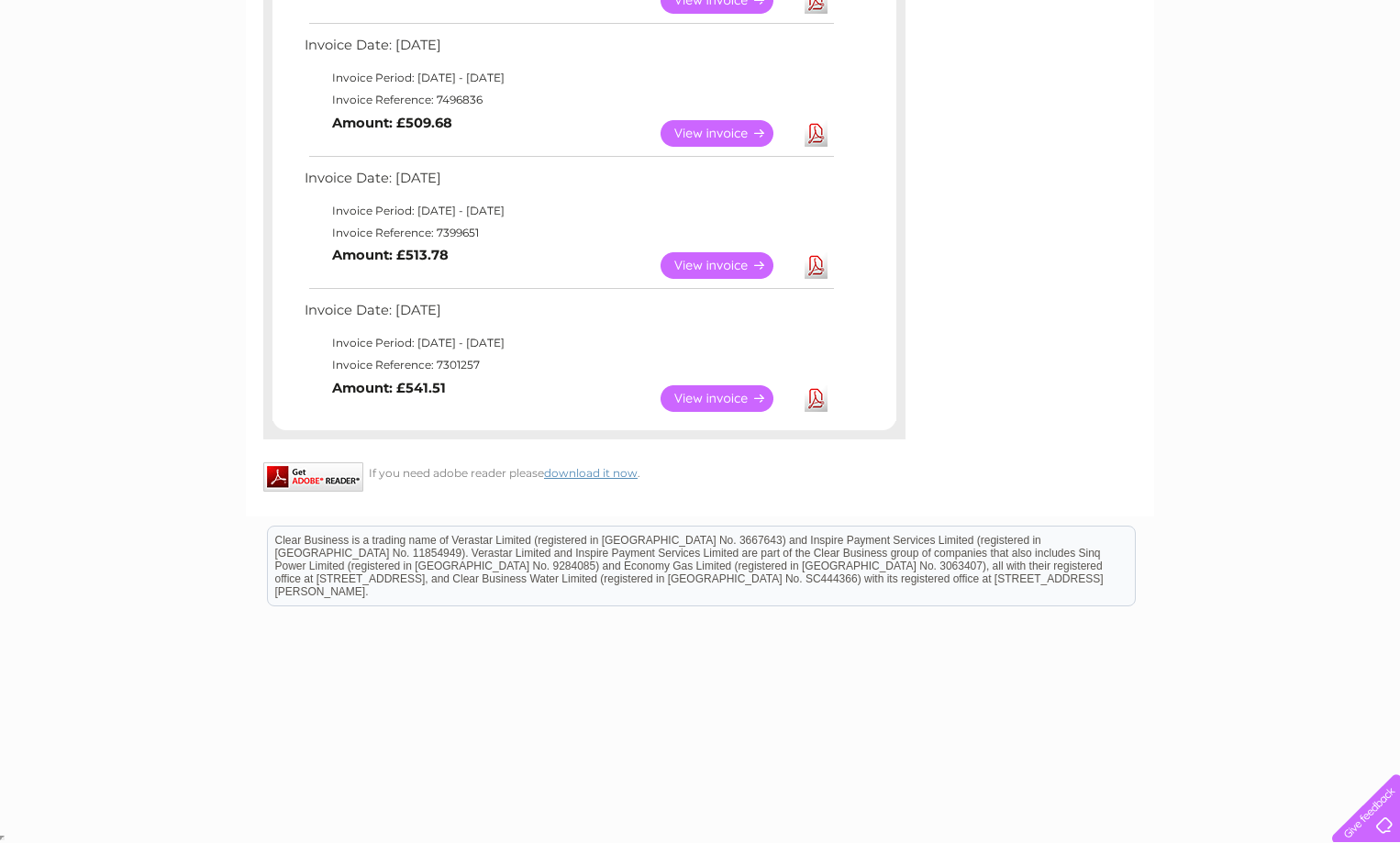
click at [820, 266] on link "Download" at bounding box center [815, 265] width 23 height 27
click at [822, 130] on link "Download" at bounding box center [815, 133] width 23 height 27
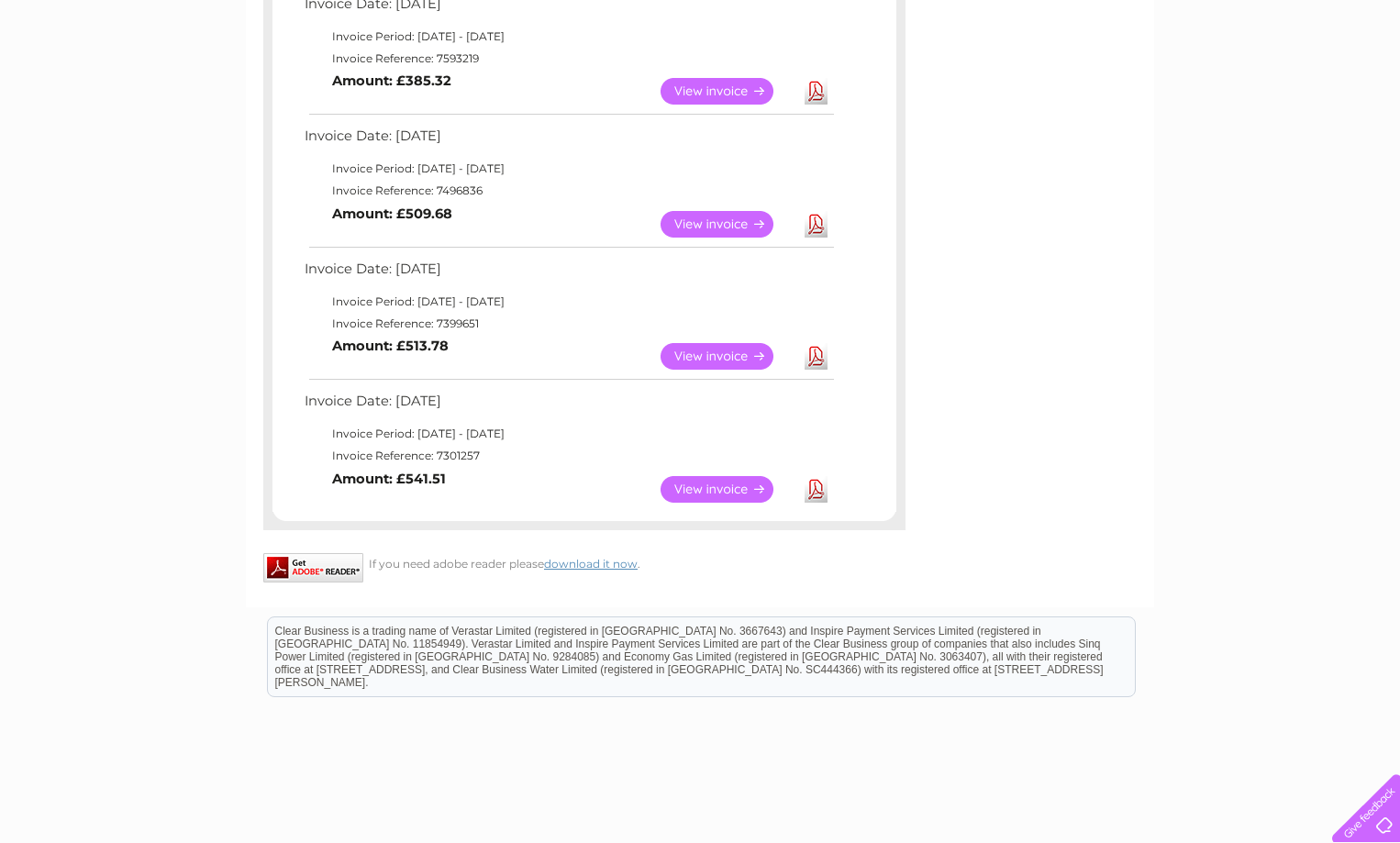
scroll to position [698, 0]
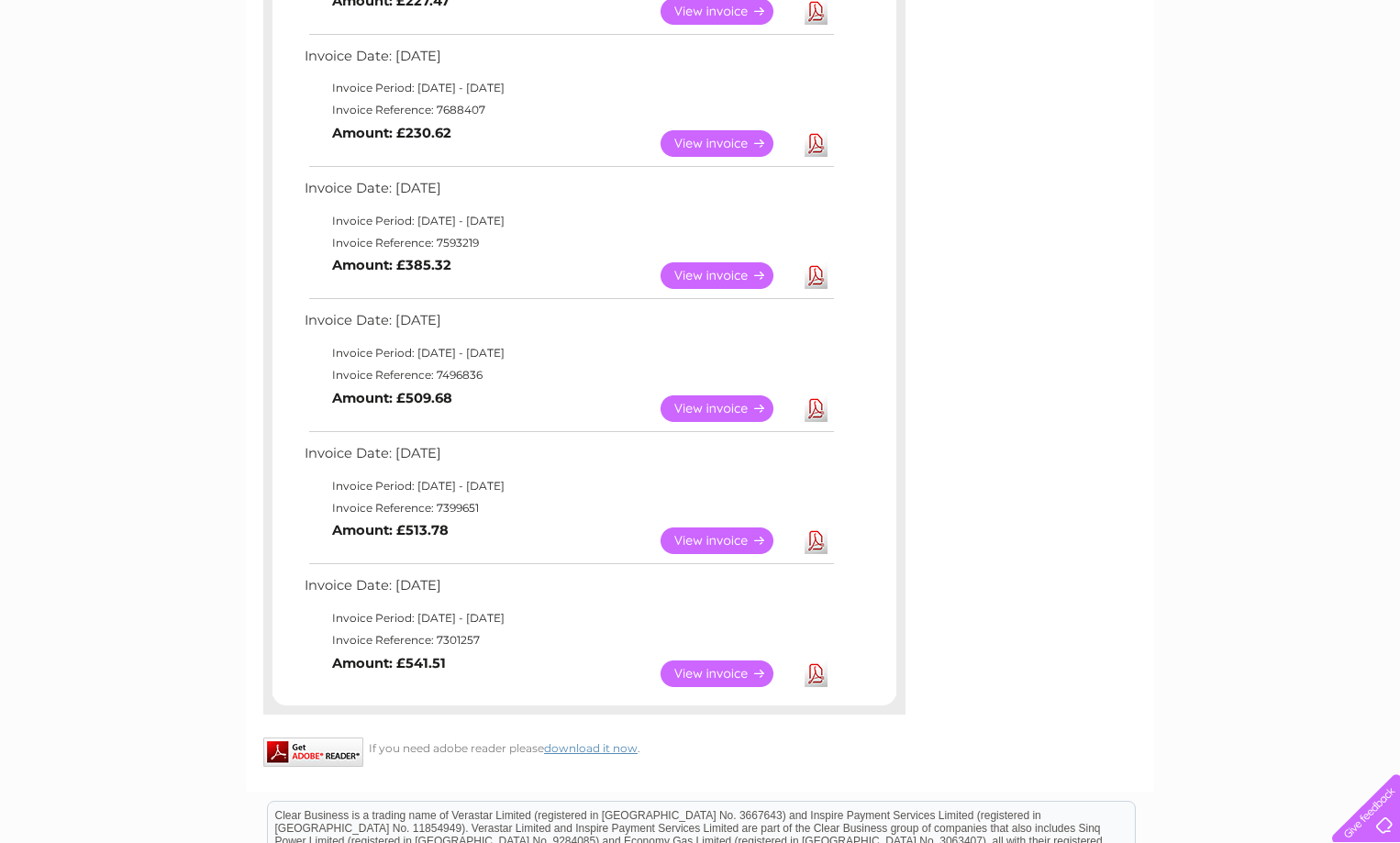
click at [818, 286] on link "Download" at bounding box center [815, 275] width 23 height 27
